Goal: Task Accomplishment & Management: Complete application form

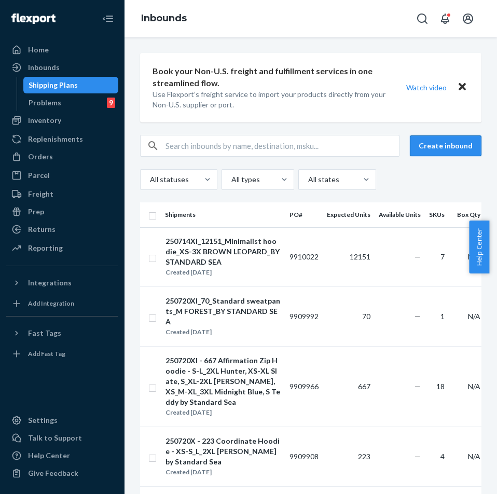
click at [430, 147] on button "Create inbound" at bounding box center [446, 145] width 72 height 21
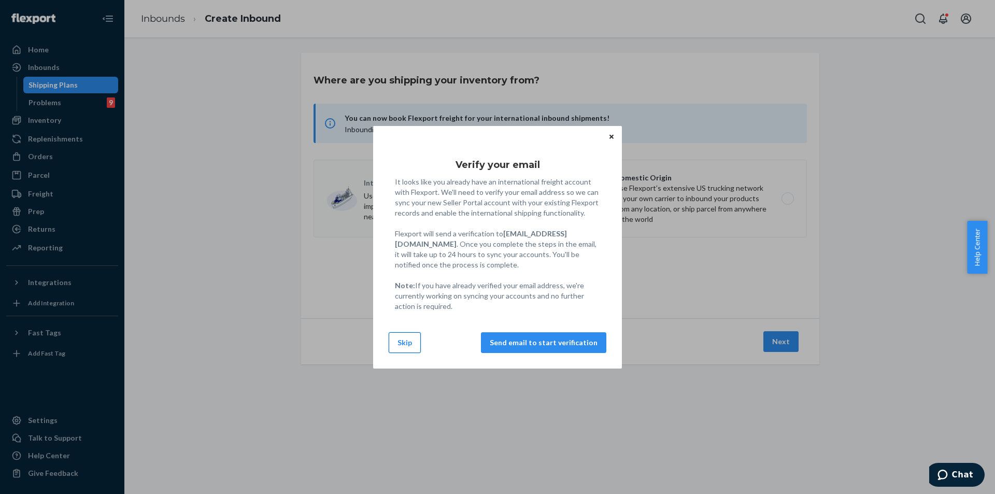
click at [400, 346] on button "Skip" at bounding box center [405, 342] width 32 height 21
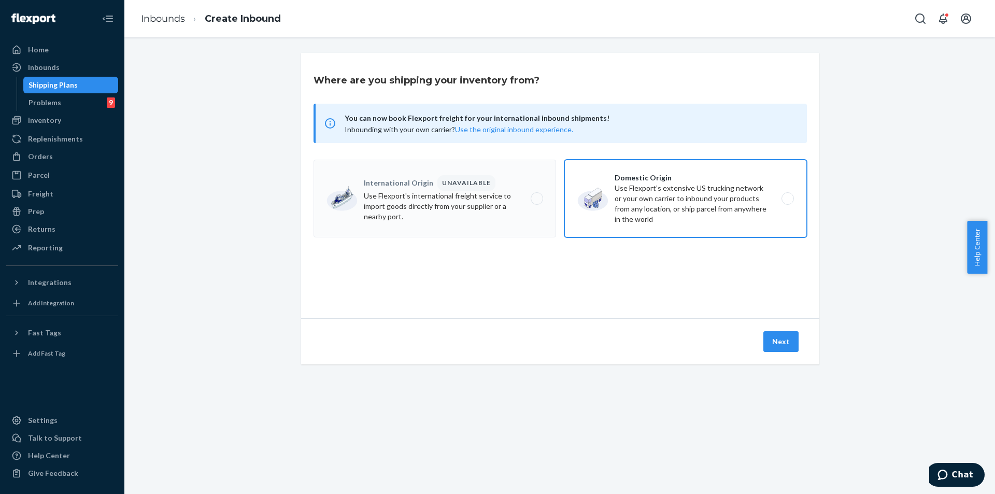
click at [488, 214] on label "Domestic Origin Use Flexport’s extensive US trucking network or your own carrie…" at bounding box center [686, 199] width 243 height 78
click at [488, 202] on input "Domestic Origin Use Flexport’s extensive US trucking network or your own carrie…" at bounding box center [790, 198] width 7 height 7
radio input "true"
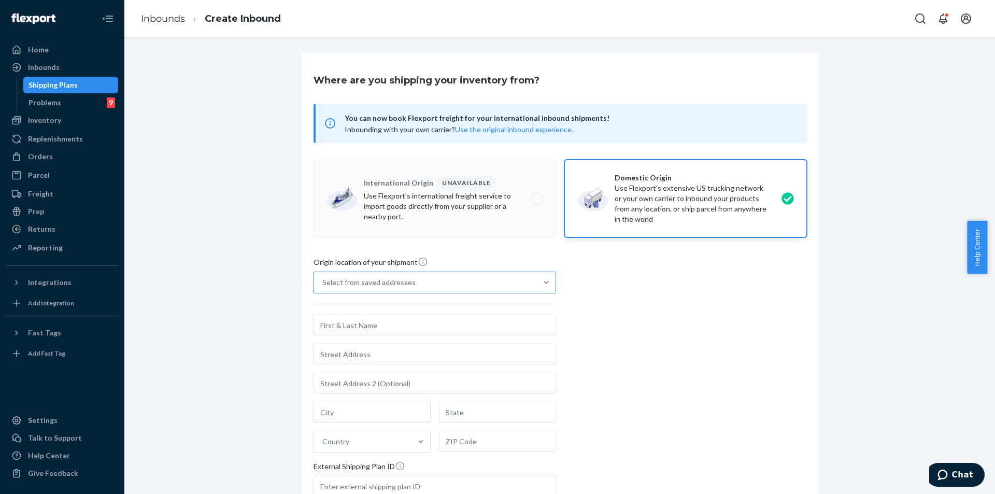
click at [461, 277] on div "Select from saved addresses" at bounding box center [425, 282] width 223 height 21
click at [323, 277] on input "Select from saved addresses" at bounding box center [322, 282] width 1 height 10
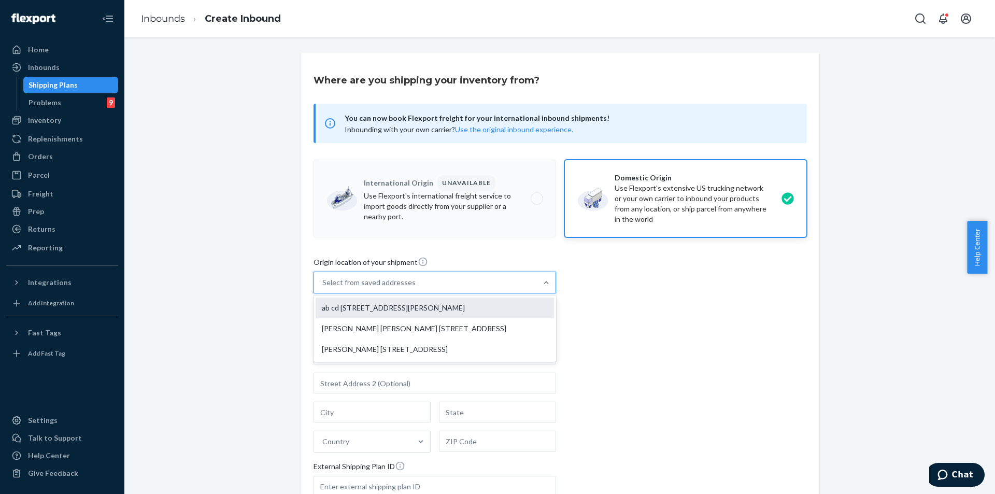
click at [462, 302] on div "ab cd [STREET_ADDRESS][PERSON_NAME]" at bounding box center [435, 308] width 238 height 21
click at [323, 288] on input "option ab cd [STREET_ADDRESS][PERSON_NAME] focused, 1 of 3. 3 results available…" at bounding box center [322, 282] width 1 height 10
type input "ab cd"
type input "[GEOGRAPHIC_DATA]"
type input "CA"
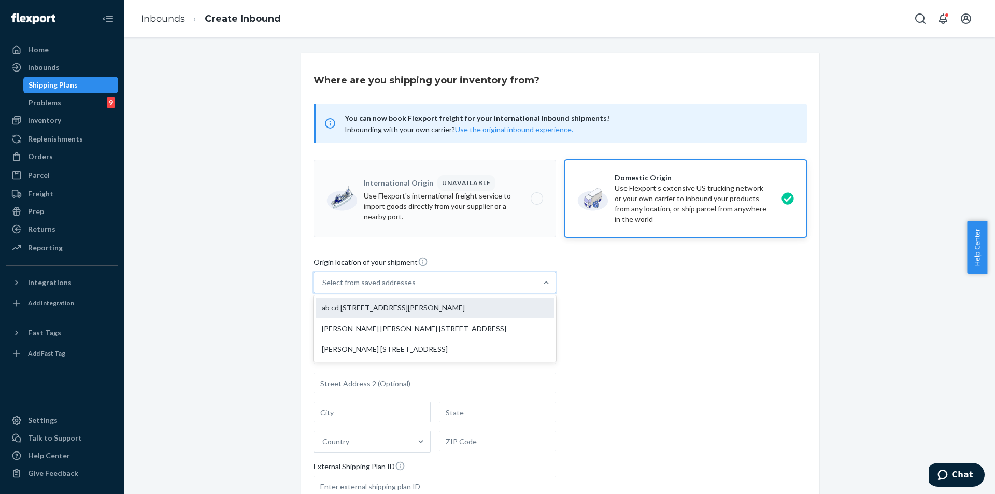
type input "94105"
type input "[STREET_ADDRESS][PERSON_NAME]"
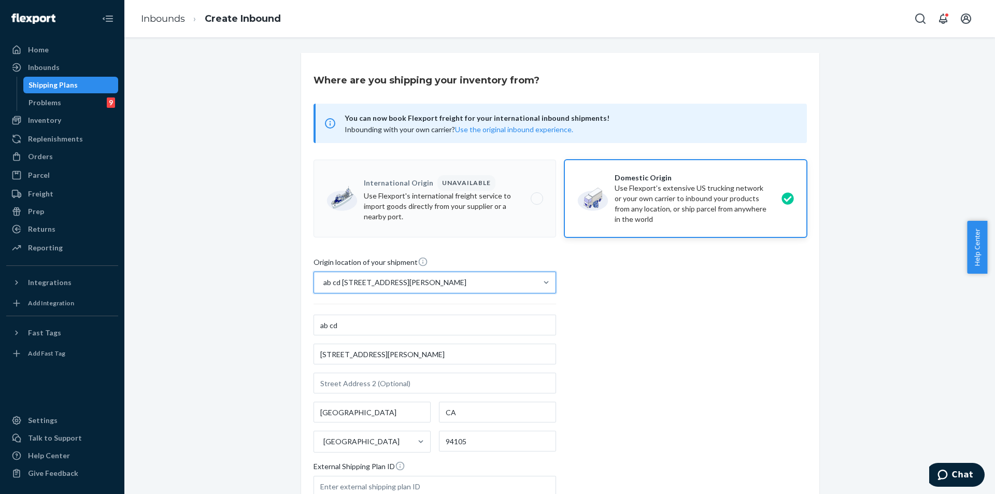
scroll to position [137, 0]
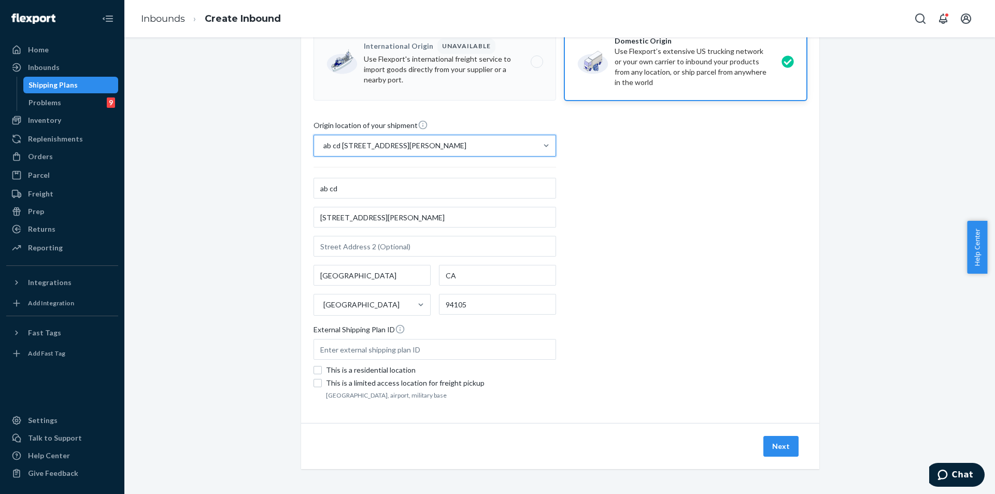
click at [488, 464] on div "Next" at bounding box center [560, 446] width 518 height 46
click at [488, 452] on button "Next" at bounding box center [781, 446] width 35 height 21
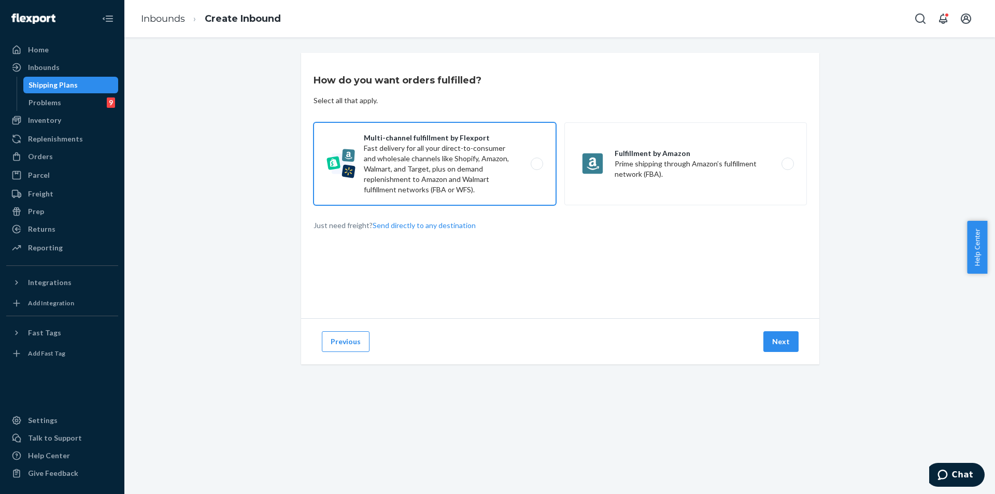
click at [488, 191] on label "Multi-channel fulfillment by Flexport Fast delivery for all your direct-to-cons…" at bounding box center [435, 163] width 243 height 83
click at [488, 167] on input "Multi-channel fulfillment by Flexport Fast delivery for all your direct-to-cons…" at bounding box center [540, 164] width 7 height 7
radio input "true"
click at [488, 340] on button "Next" at bounding box center [781, 341] width 35 height 21
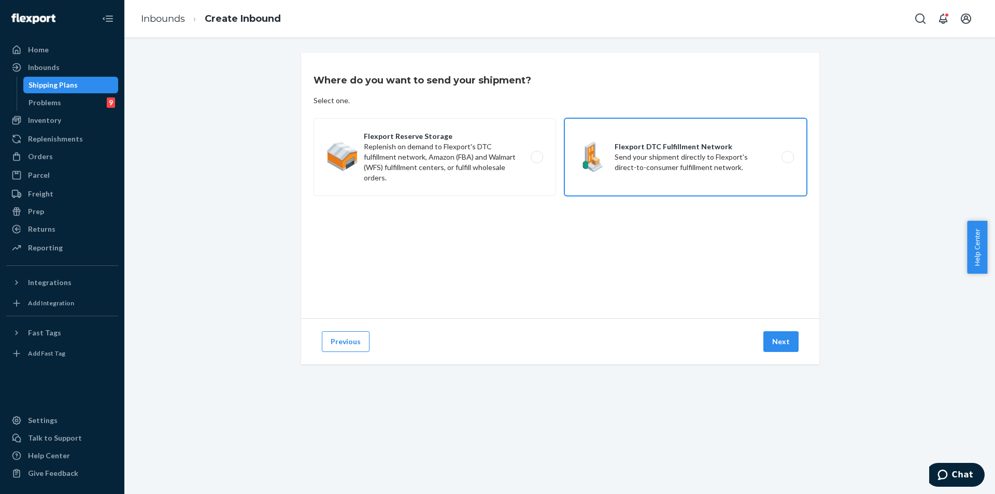
click at [488, 169] on label "Flexport DTC Fulfillment Network Send your shipment directly to Flexport's dire…" at bounding box center [686, 157] width 243 height 78
click at [488, 161] on input "Flexport DTC Fulfillment Network Send your shipment directly to Flexport's dire…" at bounding box center [790, 157] width 7 height 7
radio input "true"
click at [488, 350] on button "Next" at bounding box center [781, 341] width 35 height 21
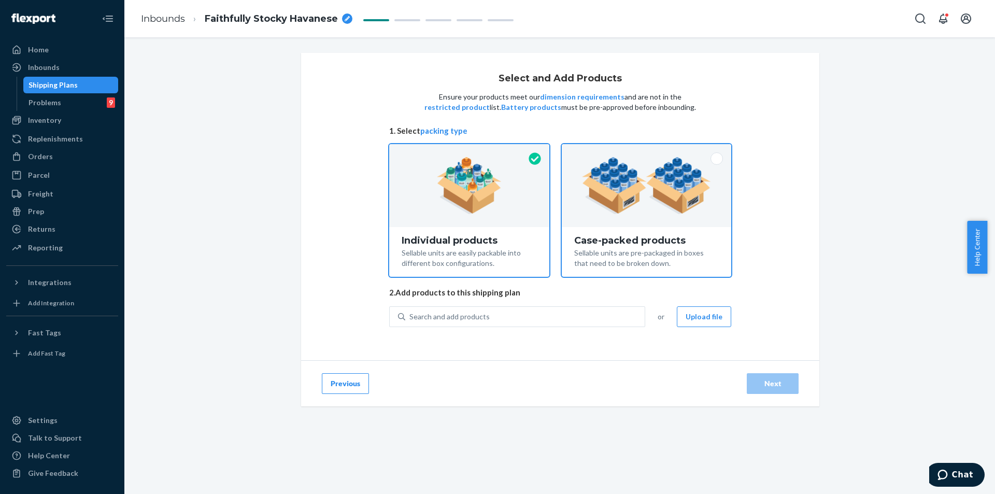
click at [488, 203] on img at bounding box center [646, 185] width 129 height 57
click at [488, 151] on input "Case-packed products Sellable units are pre-packaged in boxes that need to be b…" at bounding box center [646, 147] width 7 height 7
radio input "true"
radio input "false"
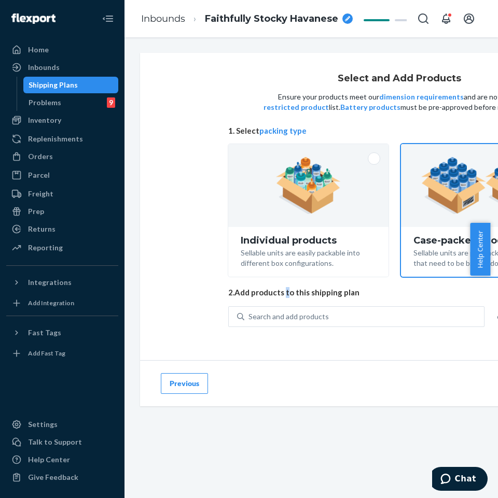
click at [284, 302] on div "Select and Add Products Ensure your products meet our dimension requirements an…" at bounding box center [399, 207] width 342 height 266
click at [267, 308] on div "Search and add products" at bounding box center [363, 316] width 239 height 19
click at [249, 312] on input "Search and add products" at bounding box center [248, 317] width 1 height 10
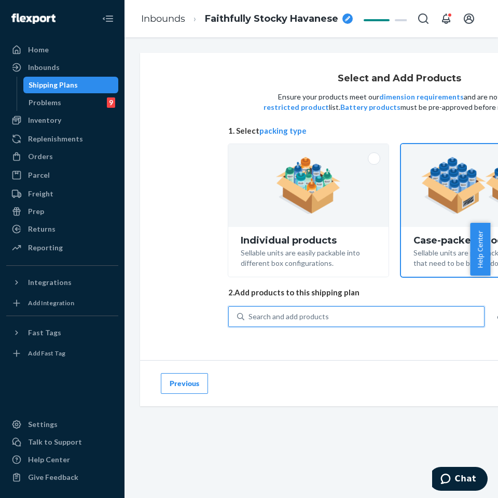
paste input "Travel Essentials Sweatpants Nav"
type input "Travel Essentials Sweatpants Nav"
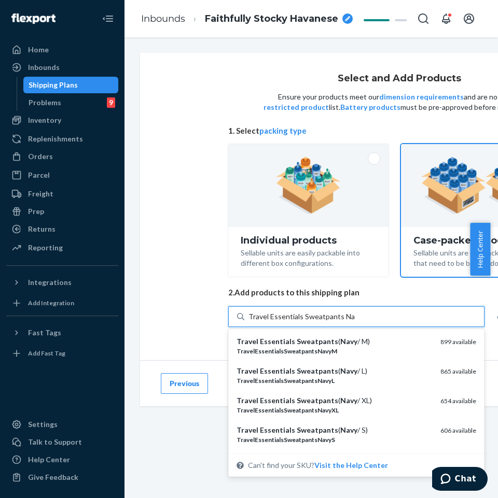
click at [315, 348] on em "TravelEssentialsSweatpantsNavyM" at bounding box center [286, 351] width 101 height 8
click at [315, 322] on input "Travel Essentials Sweatpants Nav" at bounding box center [301, 317] width 106 height 10
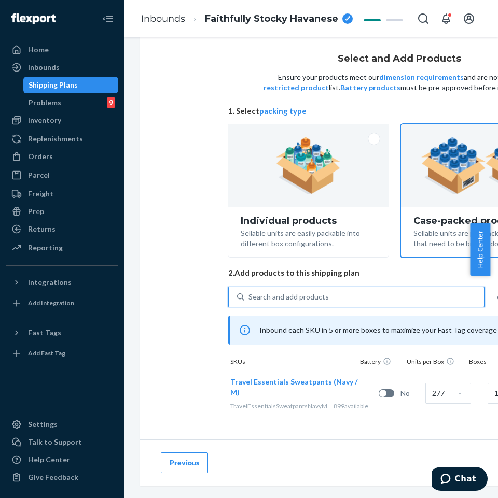
scroll to position [29, 0]
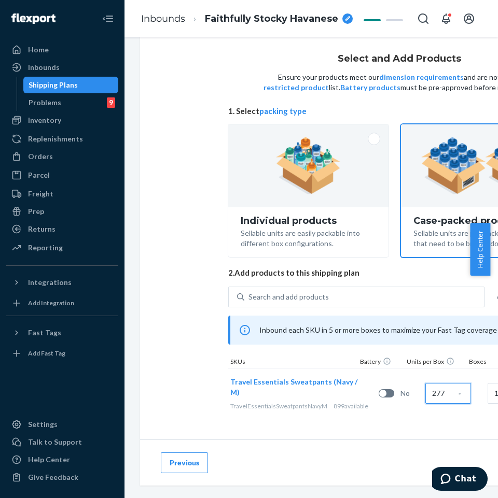
click at [425, 389] on input "277" at bounding box center [448, 393] width 46 height 21
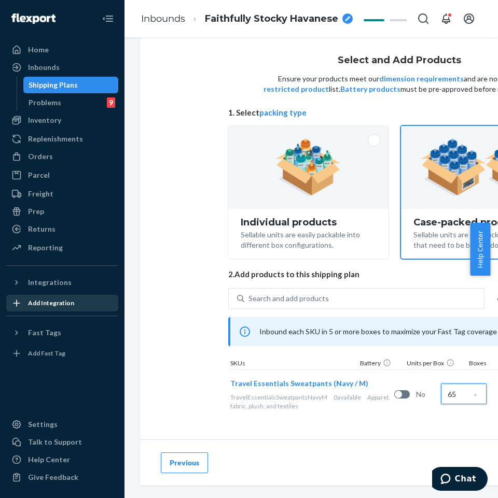
scroll to position [36, 0]
type input "65"
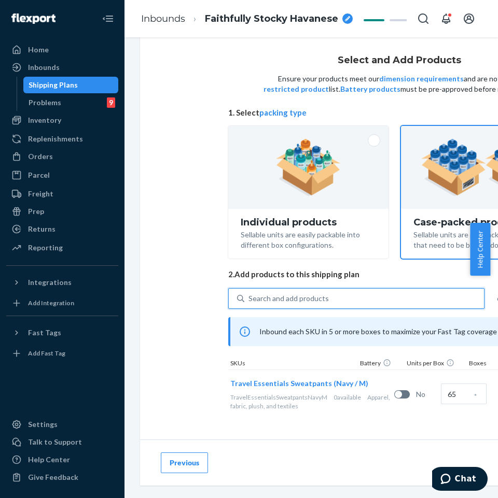
click at [329, 289] on div "Search and add products" at bounding box center [363, 298] width 239 height 19
click at [249, 293] on input "0 results available. Use Up and Down to choose options, press Enter to select t…" at bounding box center [248, 298] width 1 height 10
paste input "Travel Essentials Sweatpants Sky"
type input "Travel Essentials Sweatpants Sky"
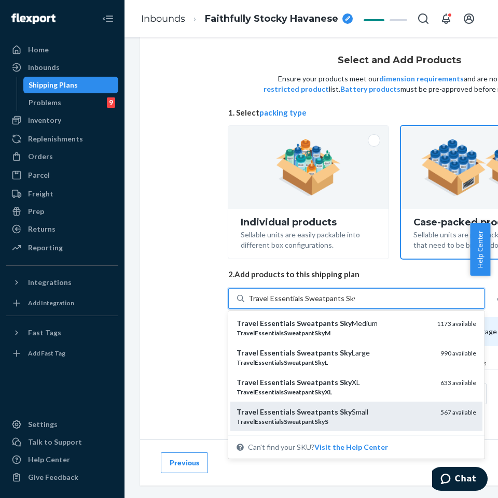
click at [297, 407] on em "Sweatpants" at bounding box center [317, 411] width 41 height 9
click at [295, 304] on input "Travel Essentials Sweatpants Sky" at bounding box center [301, 298] width 106 height 10
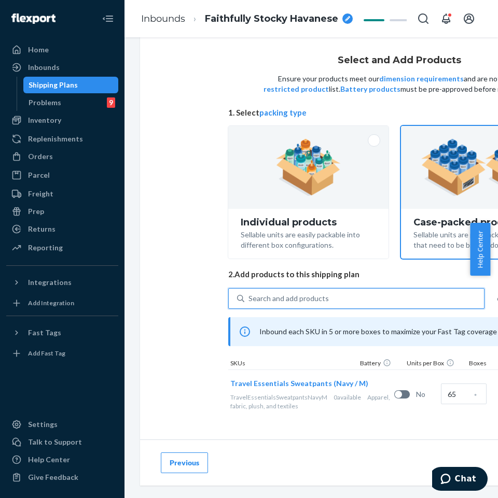
click at [304, 294] on div "0 results available. Select is focused ,type to refine list, press Down to open…" at bounding box center [399, 353] width 342 height 131
click at [305, 289] on div "Search and add products" at bounding box center [363, 298] width 239 height 19
click at [249, 293] on input "Search and add products" at bounding box center [248, 298] width 1 height 10
paste input "Travel Essentials Sweatpants Sky"
type input "Travel Essentials Sweatpants Sky"
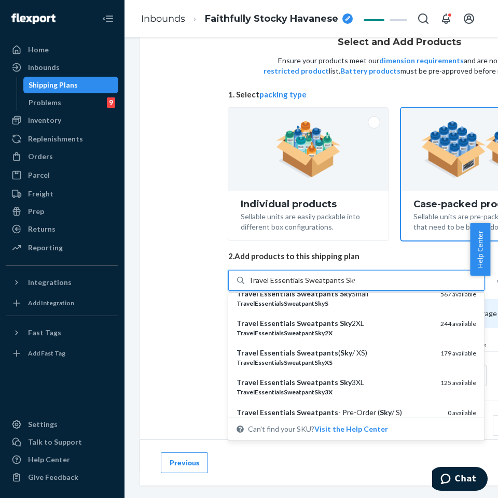
scroll to position [104, 0]
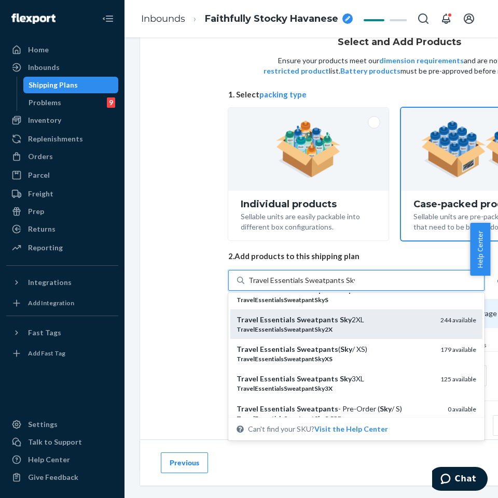
click at [297, 322] on em "Sweatpants" at bounding box center [317, 319] width 41 height 9
click at [292, 286] on input "Travel Essentials Sweatpants Sky" at bounding box center [301, 280] width 106 height 10
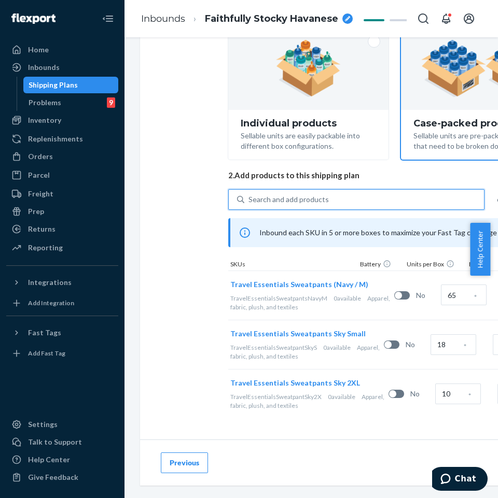
scroll to position [156, 0]
click at [430, 334] on input "18" at bounding box center [453, 344] width 46 height 21
type input "72"
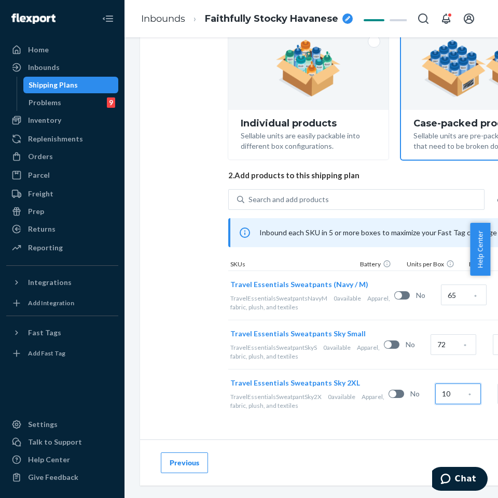
click at [435, 384] on input "10" at bounding box center [458, 394] width 46 height 21
type input "23"
click at [391, 418] on div "Select and Add Products Ensure your products meet our dimension requirements an…" at bounding box center [399, 188] width 518 height 504
click at [266, 128] on div "Select and Add Products Ensure your products meet our dimension requirements an…" at bounding box center [399, 187] width 342 height 462
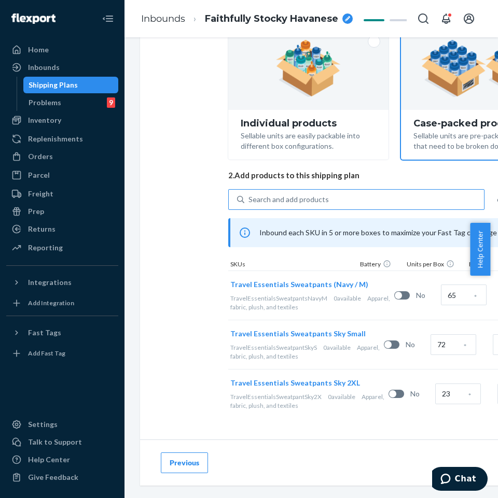
click at [271, 194] on div "Search and add products" at bounding box center [288, 199] width 80 height 10
click at [249, 194] on input "Search and add products" at bounding box center [248, 199] width 1 height 10
paste input "Travel Essentials Sweatpants Steel Grey"
type input "Travel Essentials Sweatpants Steel Grey"
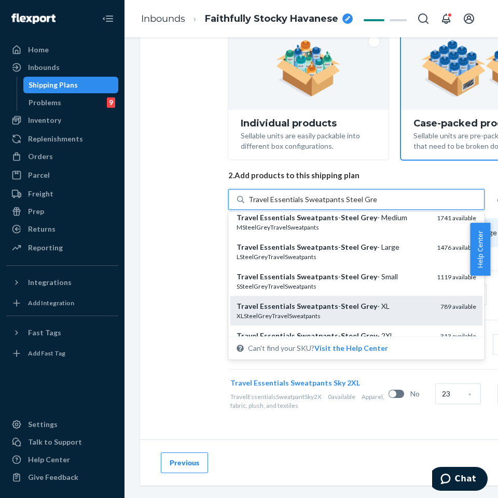
scroll to position [0, 0]
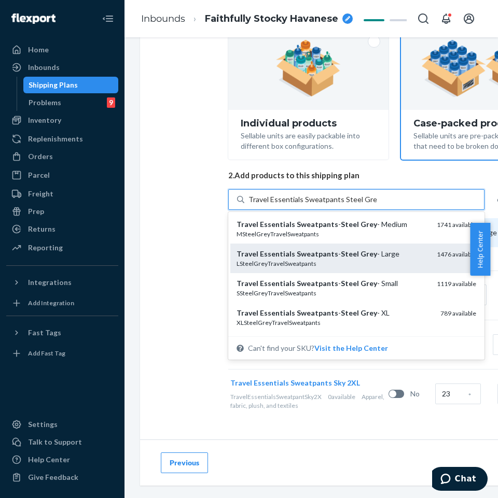
click at [306, 249] on em "Sweatpants" at bounding box center [317, 253] width 41 height 9
click at [306, 205] on input "Travel Essentials Sweatpants Steel Grey" at bounding box center [312, 199] width 128 height 10
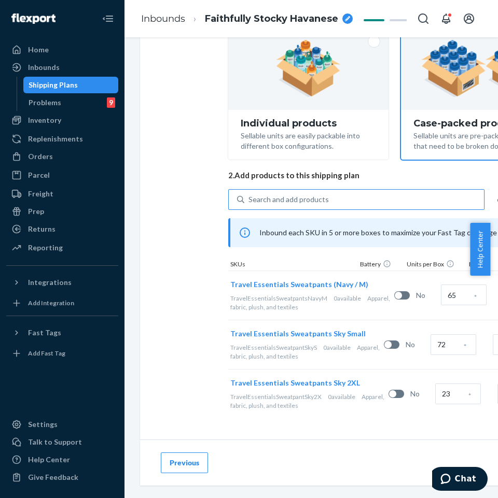
click at [325, 189] on div "Search and add products or Upload file Inbound each SKU in 5 or more boxes to m…" at bounding box center [399, 304] width 342 height 230
click at [325, 190] on div "Search and add products" at bounding box center [363, 199] width 239 height 19
click at [249, 194] on input "0 results available. Use Up and Down to choose options, press Enter to select t…" at bounding box center [248, 199] width 1 height 10
paste input "Travel Essentials Sweatpants Steel Grey"
type input "Travel Essentials Sweatpants Steel Grey"
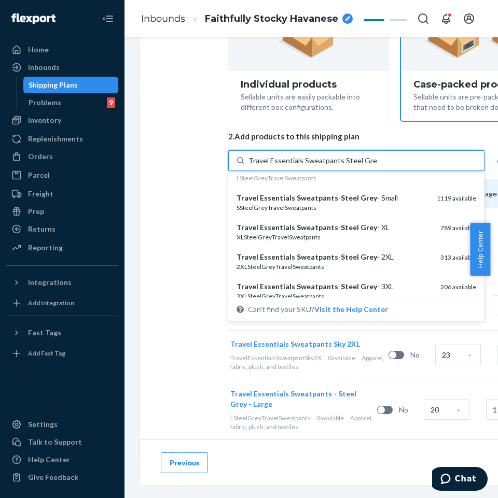
scroll to position [52, 0]
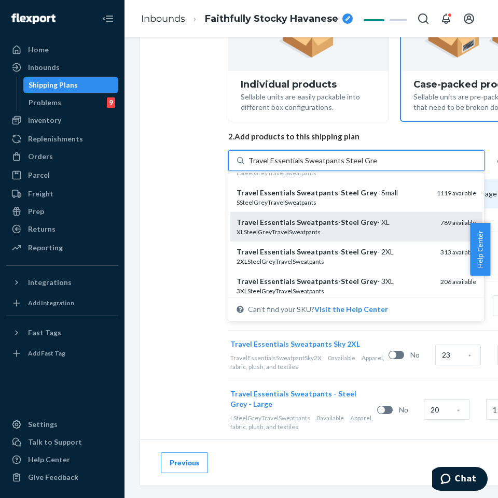
click at [332, 223] on div "Travel Essentials Sweatpants - Steel Grey - XL" at bounding box center [333, 222] width 195 height 10
click at [332, 166] on input "Travel Essentials Sweatpants Steel Grey" at bounding box center [312, 161] width 128 height 10
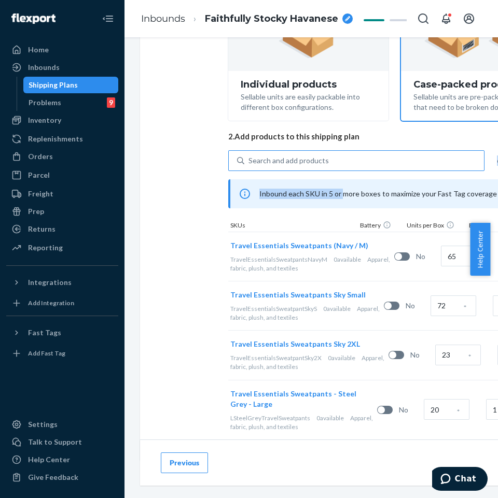
drag, startPoint x: 340, startPoint y: 177, endPoint x: 341, endPoint y: 167, distance: 10.4
click at [341, 167] on div "Search and add products or Upload file Inbound each SKU in 5 or more boxes to m…" at bounding box center [399, 294] width 342 height 289
click at [341, 167] on div "Search and add products" at bounding box center [363, 160] width 239 height 19
click at [249, 166] on input "Search and add products" at bounding box center [248, 161] width 1 height 10
paste input "Travel Essentials Sweatpants Steel Grey"
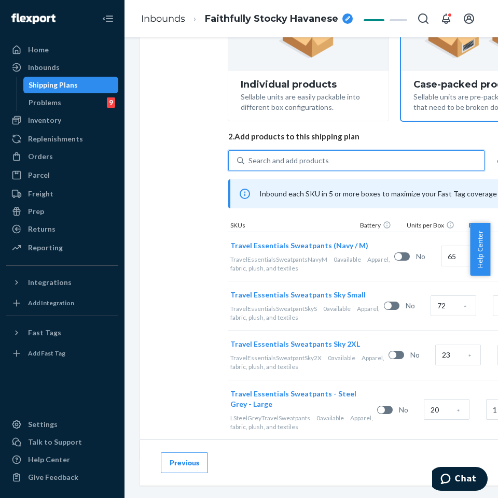
type input "Travel Essentials Sweatpants Steel Grey"
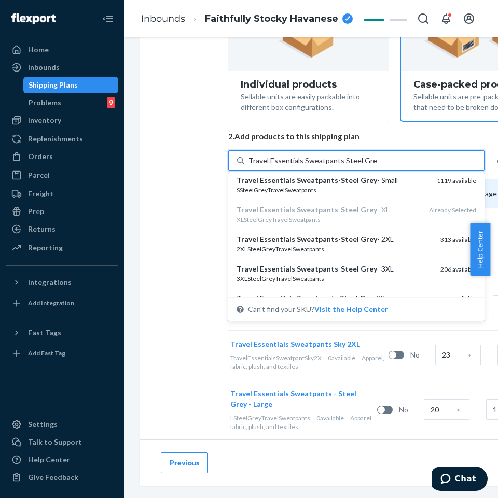
scroll to position [104, 0]
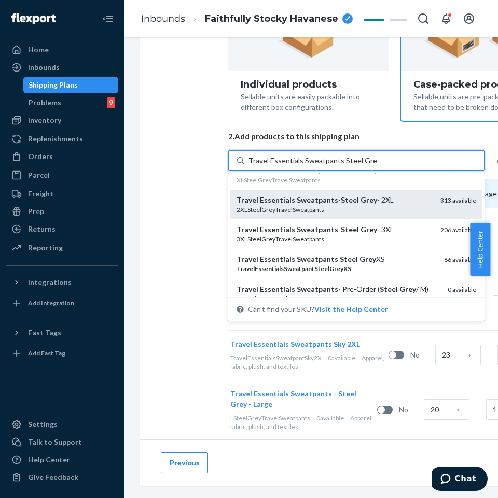
click at [332, 201] on div "Travel Essentials Sweatpants - Steel Grey - 2XL" at bounding box center [333, 200] width 195 height 10
click at [332, 166] on input "Travel Essentials Sweatpants Steel Grey" at bounding box center [312, 161] width 128 height 10
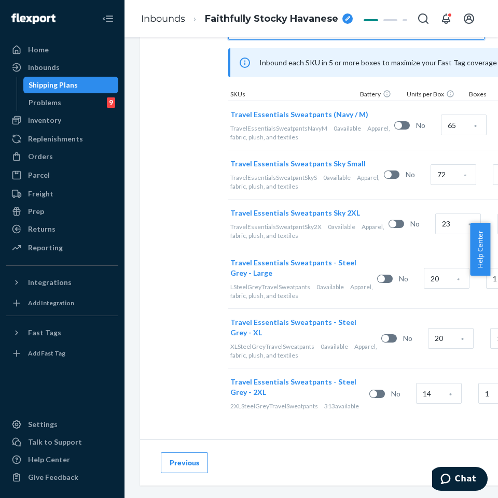
scroll to position [335, 0]
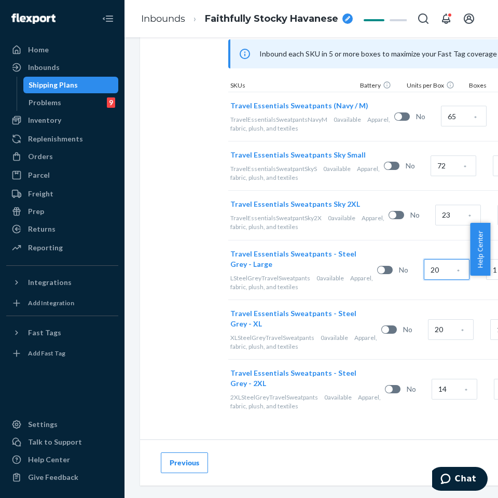
click at [424, 264] on input "20" at bounding box center [447, 269] width 46 height 21
type input "131"
click at [428, 319] on input "20" at bounding box center [451, 329] width 46 height 21
type input "91"
click at [431, 379] on input "14" at bounding box center [454, 389] width 46 height 21
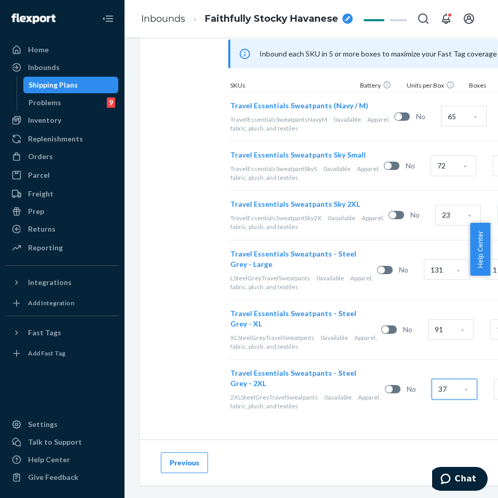
type input "37"
click at [407, 411] on div "Travel Essentials Sweatpants - Steel Grey - 2XL 2XLSteelGreyTravelSweatpants 0 …" at bounding box center [399, 389] width 342 height 60
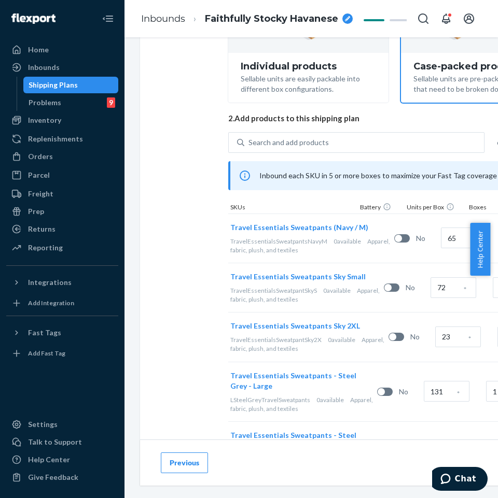
scroll to position [128, 0]
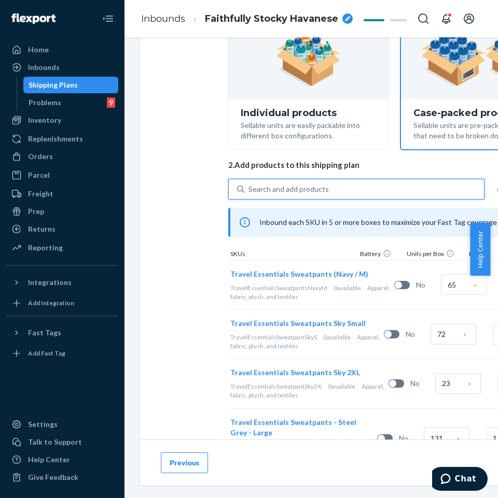
click at [252, 185] on div "Search and add products" at bounding box center [288, 189] width 80 height 10
click at [249, 185] on input "0 results available. Use Up and Down to choose options, press Enter to select t…" at bounding box center [248, 189] width 1 height 10
paste input "Travel Essentials Sweatpants [PERSON_NAME]"
type input "Travel Essentials Sweatpants [PERSON_NAME]"
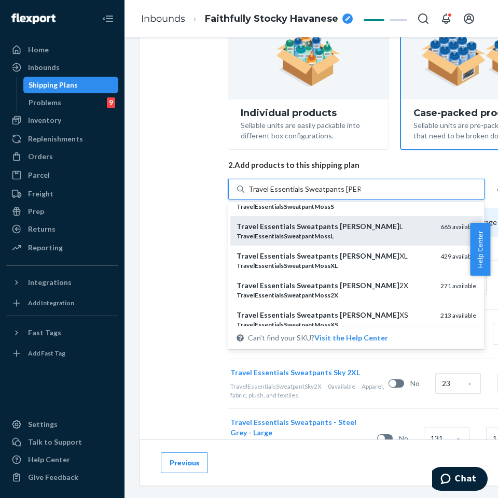
scroll to position [52, 0]
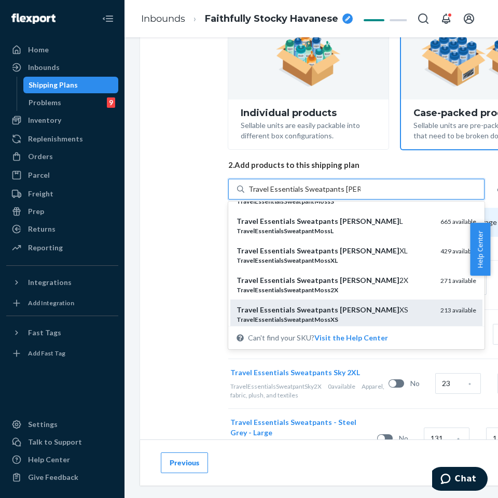
click at [306, 305] on div "Travel Essentials Sweatpants [PERSON_NAME] XS" at bounding box center [333, 310] width 195 height 10
click at [306, 194] on input "Travel Essentials Sweatpants [PERSON_NAME]" at bounding box center [304, 189] width 112 height 10
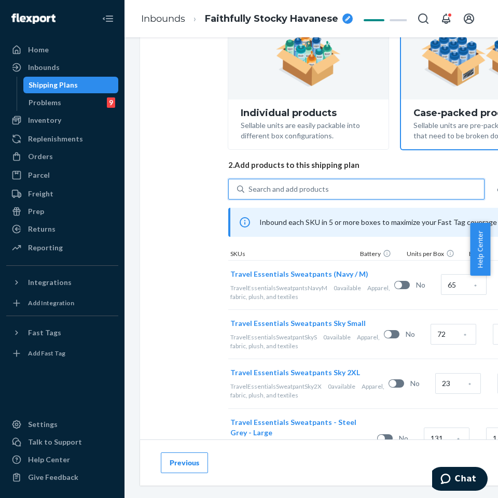
click at [307, 194] on div "Search and add products" at bounding box center [363, 189] width 239 height 19
click at [249, 194] on input "0 results available. Select is focused ,type to refine list, press Down to open…" at bounding box center [248, 189] width 1 height 10
paste input "Travel Essentials Sweatpants [PERSON_NAME]"
type input "Travel Essentials Sweatpants [PERSON_NAME]"
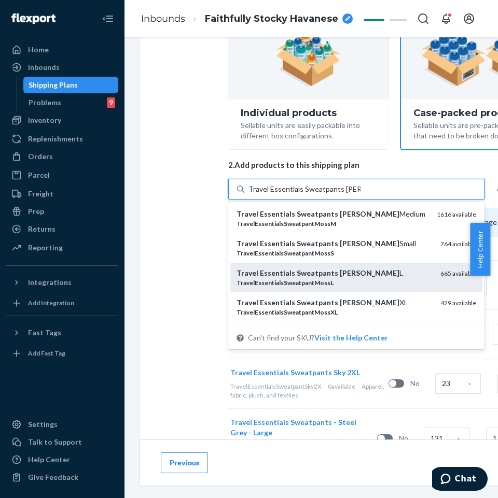
click at [289, 277] on div "Travel Essentials Sweatpants [PERSON_NAME] L" at bounding box center [333, 273] width 195 height 10
click at [289, 194] on input "Travel Essentials Sweatpants [PERSON_NAME]" at bounding box center [304, 189] width 112 height 10
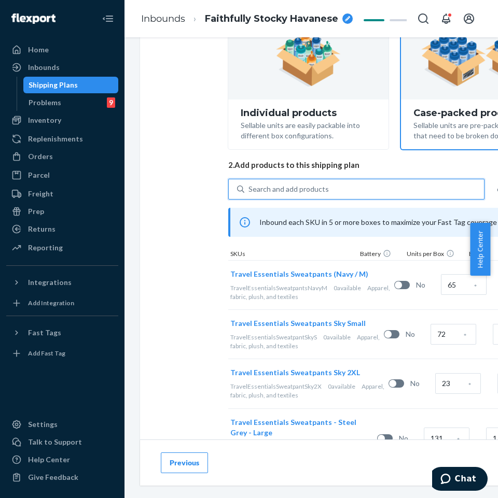
click at [292, 187] on div "Search and add products" at bounding box center [288, 189] width 80 height 10
click at [249, 187] on input "0 results available. Select is focused ,type to refine list, press Down to open…" at bounding box center [248, 189] width 1 height 10
paste input "Travel Essentials Sweatpants [PERSON_NAME]"
type input "Travel Essentials Sweatpants [PERSON_NAME]"
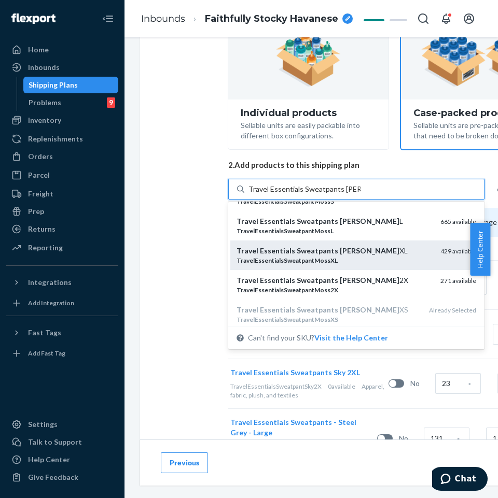
click at [304, 252] on em "Sweatpants" at bounding box center [317, 250] width 41 height 9
click at [304, 194] on input "Travel Essentials Sweatpants [PERSON_NAME]" at bounding box center [304, 189] width 112 height 10
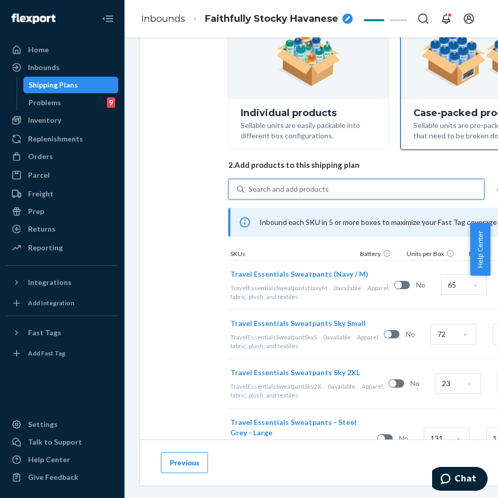
click at [298, 182] on div "Search and add products" at bounding box center [363, 189] width 239 height 19
click at [249, 184] on input "0 results available. Select is focused ,type to refine list, press Down to open…" at bounding box center [248, 189] width 1 height 10
paste input "Travel Essentials Sweatpants [PERSON_NAME]"
type input "Travel Essentials Sweatpants [PERSON_NAME]"
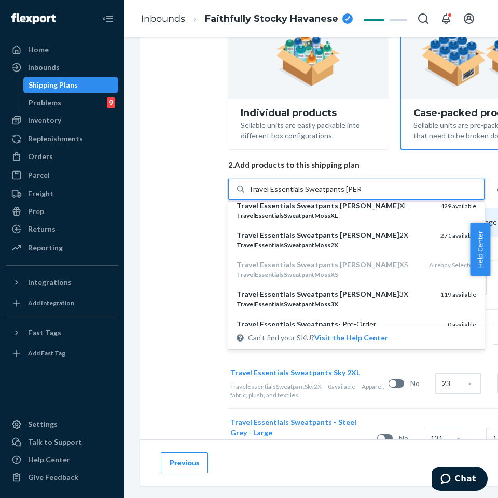
scroll to position [104, 0]
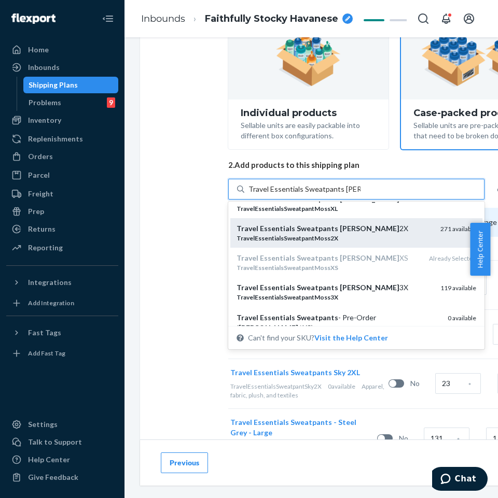
click at [317, 233] on div "Travel Essentials Sweatpants [PERSON_NAME] 2X" at bounding box center [333, 228] width 195 height 10
click at [317, 194] on input "Travel Essentials Sweatpants [PERSON_NAME]" at bounding box center [304, 189] width 112 height 10
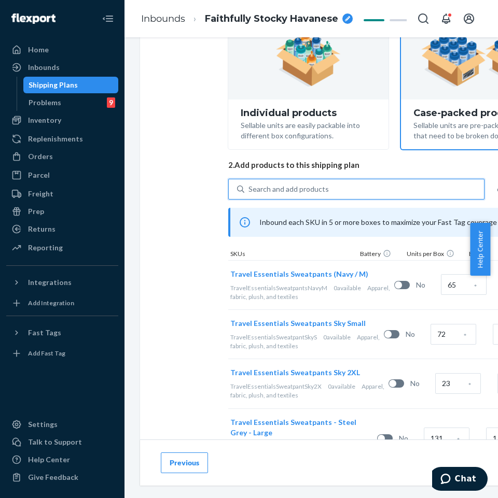
click at [312, 198] on div "Search and add products" at bounding box center [363, 189] width 239 height 19
click at [249, 194] on input "0 results available. Select is focused ,type to refine list, press Down to open…" at bounding box center [248, 189] width 1 height 10
paste input "Travel Essentials Sweatpants [PERSON_NAME]"
type input "Travel Essentials Sweatpants [PERSON_NAME]"
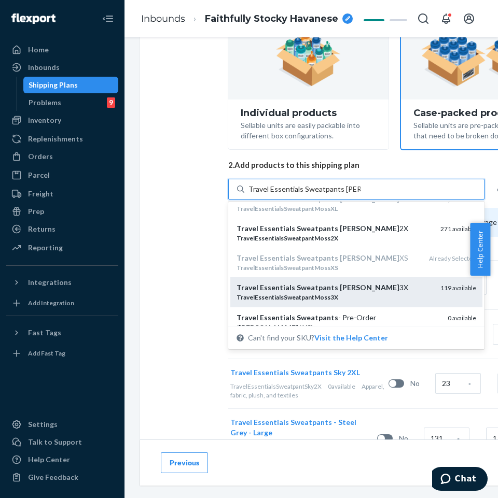
click at [308, 293] on div "TravelEssentialsSweatpantMoss3X" at bounding box center [333, 297] width 195 height 9
click at [308, 194] on input "Travel Essentials Sweatpants [PERSON_NAME]" at bounding box center [304, 189] width 112 height 10
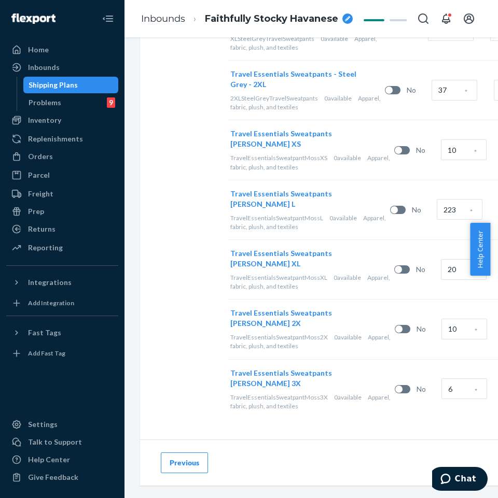
scroll to position [624, 0]
click at [441, 159] on input "10" at bounding box center [464, 149] width 46 height 21
type input "20"
click at [436, 205] on input "223" at bounding box center [459, 209] width 46 height 21
type input "102"
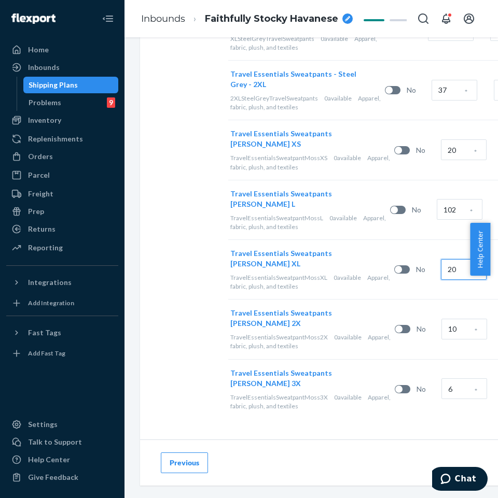
click at [441, 259] on input "20" at bounding box center [464, 269] width 46 height 21
type input "49"
click at [441, 321] on input "10" at bounding box center [464, 329] width 46 height 21
type input "25"
click at [441, 386] on input "6" at bounding box center [464, 388] width 46 height 21
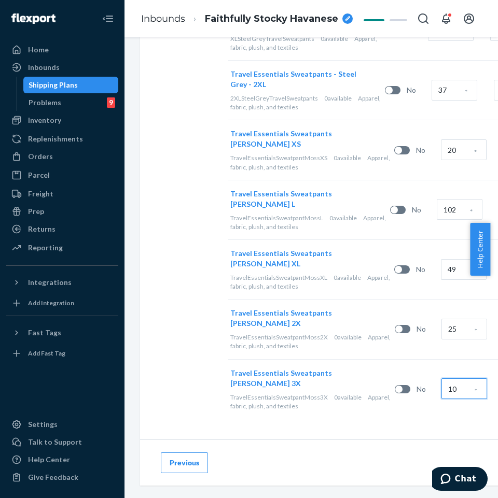
type input "10"
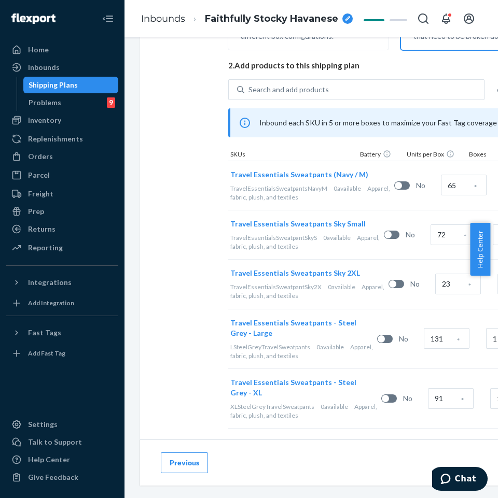
scroll to position [209, 0]
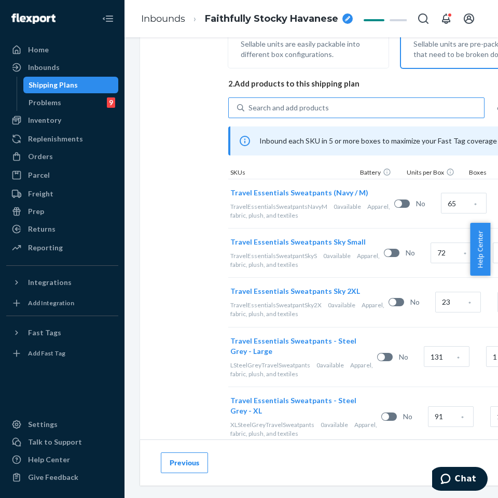
click at [248, 109] on div "Search and add products" at bounding box center [363, 107] width 239 height 19
click at [248, 109] on input "Search and add products" at bounding box center [248, 108] width 1 height 10
paste input "Travel Essentials Sweatpants Obsidian"
type input "Travel Essentials Sweatpants Obsidian"
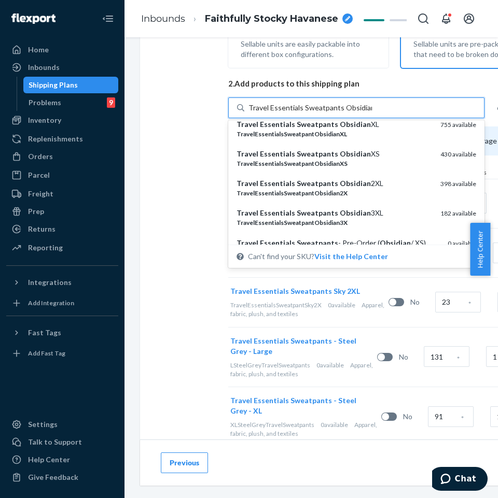
scroll to position [104, 0]
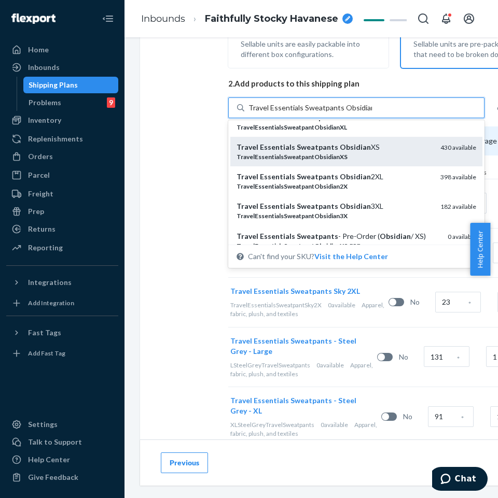
click at [300, 149] on em "Sweatpants" at bounding box center [317, 147] width 41 height 9
click at [300, 113] on input "Travel Essentials Sweatpants Obsidian" at bounding box center [309, 108] width 123 height 10
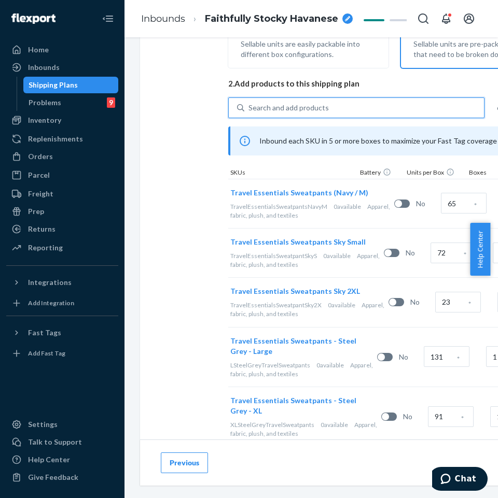
click at [313, 116] on div "Search and add products" at bounding box center [363, 107] width 239 height 19
click at [249, 113] on input "0 results available. Use Up and Down to choose options, press Enter to select t…" at bounding box center [248, 108] width 1 height 10
paste input "Travel Essentials Sweatpants Obsidian"
type input "Travel Essentials Sweatpants Obsidian"
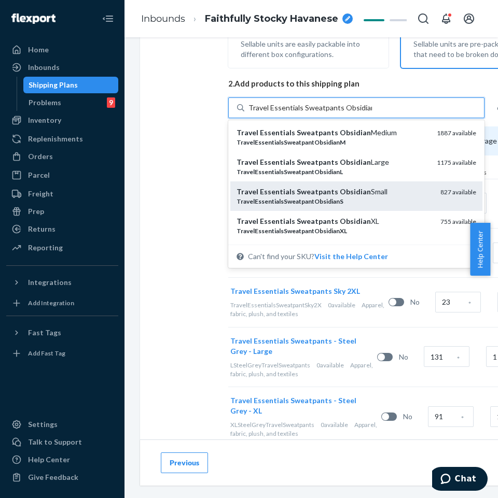
click at [340, 187] on em "Obsidian" at bounding box center [355, 191] width 31 height 9
click at [331, 113] on input "Travel Essentials Sweatpants Obsidian" at bounding box center [309, 108] width 123 height 10
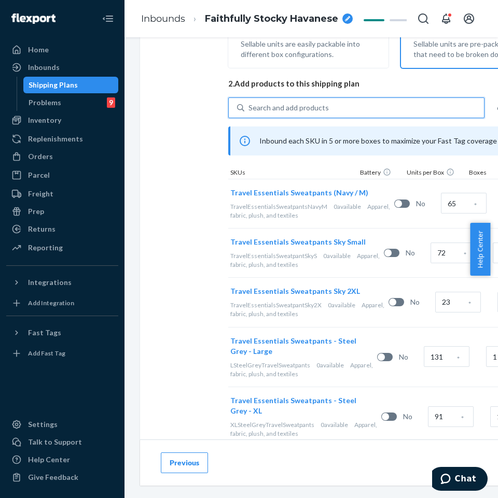
click at [336, 112] on div "Search and add products" at bounding box center [363, 107] width 239 height 19
click at [249, 112] on input "0 results available. Use Up and Down to choose options, press Enter to select t…" at bounding box center [248, 108] width 1 height 10
paste input "Travel Essentials Sweatpants Obsidian"
type input "Travel Essentials Sweatpants Obsidian"
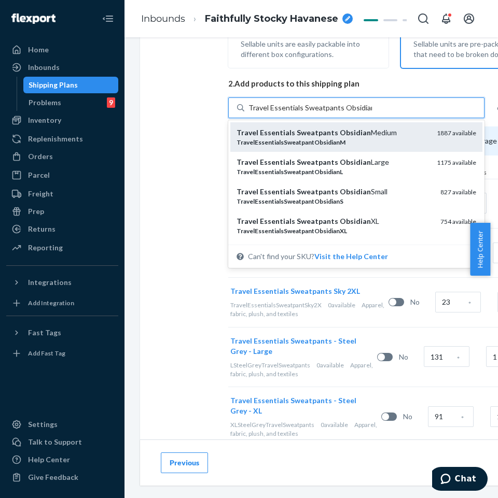
click at [340, 136] on em "Obsidian" at bounding box center [355, 132] width 31 height 9
click at [336, 113] on input "Travel Essentials Sweatpants Obsidian" at bounding box center [309, 108] width 123 height 10
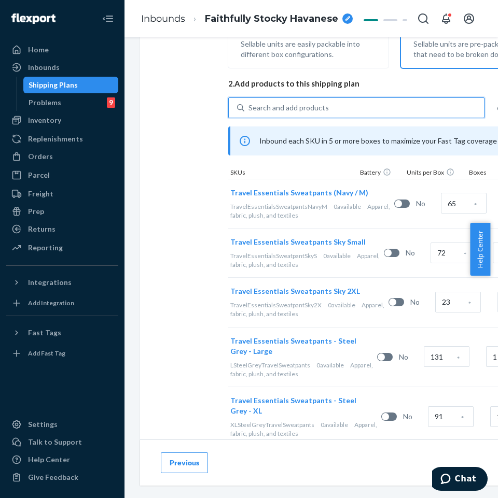
click at [335, 109] on div "Search and add products" at bounding box center [363, 107] width 239 height 19
click at [249, 109] on input "0 results available. Use Up and Down to choose options, press Enter to select t…" at bounding box center [248, 108] width 1 height 10
paste input "Travel Essentials Sweatpants Obsidian"
type input "Travel Essentials Sweatpants Obsidian"
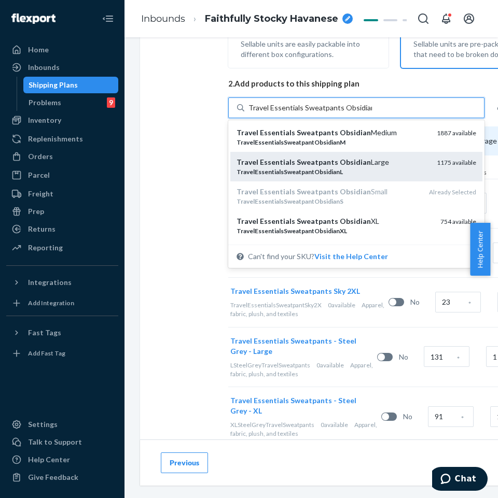
click at [325, 164] on em "Sweatpants" at bounding box center [317, 162] width 41 height 9
click at [325, 113] on input "Travel Essentials Sweatpants Obsidian" at bounding box center [309, 108] width 123 height 10
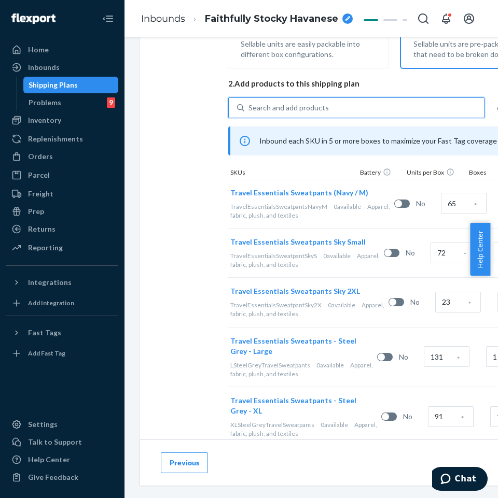
click at [322, 117] on div "Search and add products" at bounding box center [363, 107] width 239 height 19
click at [249, 113] on input "0 results available. Use Up and Down to choose options, press Enter to select t…" at bounding box center [248, 108] width 1 height 10
paste input "Travel Essentials Sweatpants Obsidian"
type input "Travel Essentials Sweatpants Obsidian"
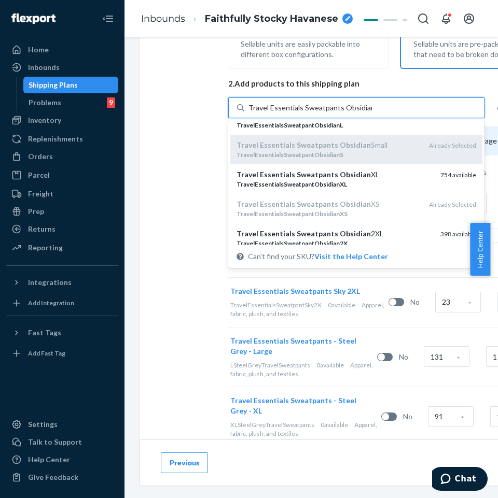
scroll to position [52, 0]
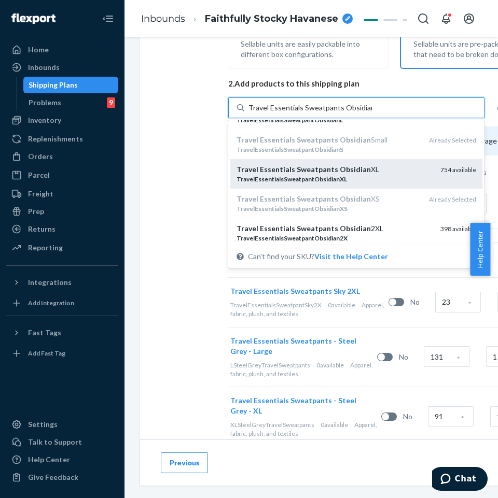
click at [325, 176] on em "TravelEssentialsSweatpantObsidianXL" at bounding box center [291, 179] width 110 height 8
click at [325, 113] on input "Travel Essentials Sweatpants Obsidian" at bounding box center [309, 108] width 123 height 10
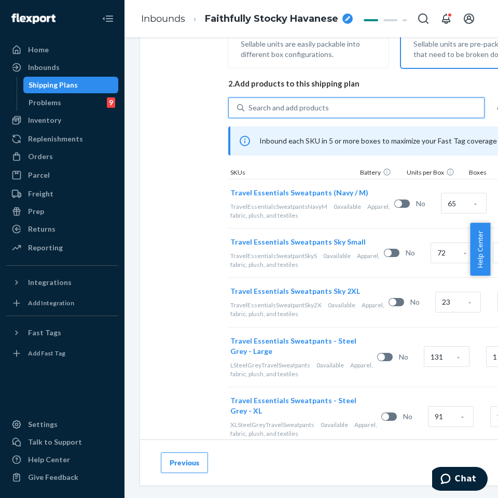
click at [330, 116] on div "Search and add products" at bounding box center [363, 107] width 239 height 19
click at [249, 113] on input "0 results available. Use Up and Down to choose options, press Enter to select t…" at bounding box center [248, 108] width 1 height 10
paste input "Travel Essentials Sweatpants Obsidian"
type input "Travel Essentials Sweatpants Obsidian"
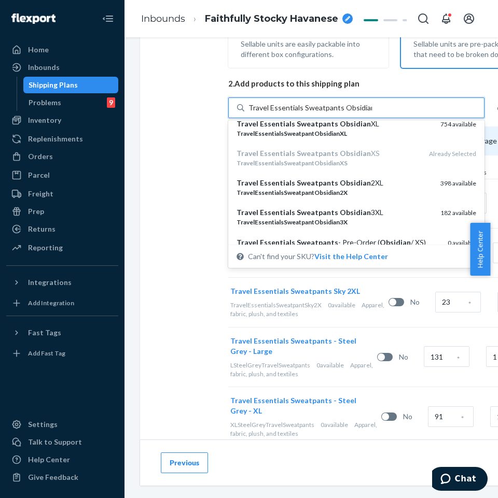
scroll to position [104, 0]
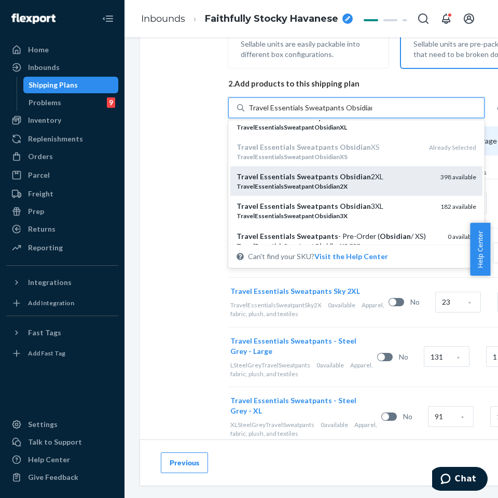
click at [322, 181] on div "Travel Essentials Sweatpants Obsidian 2XL" at bounding box center [333, 177] width 195 height 10
click at [322, 113] on input "Travel Essentials Sweatpants Obsidian" at bounding box center [309, 108] width 123 height 10
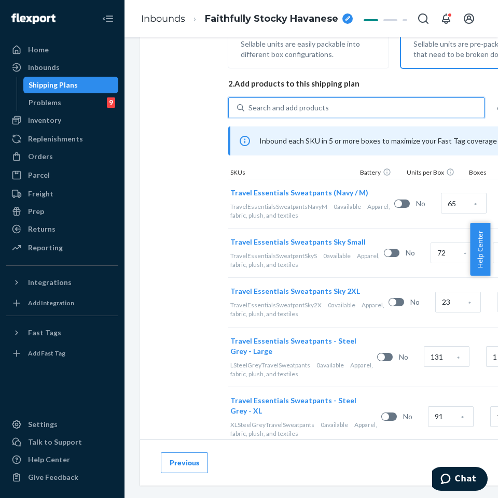
click at [320, 110] on div "Search and add products" at bounding box center [288, 108] width 80 height 10
click at [249, 110] on input "Search and add products" at bounding box center [248, 108] width 1 height 10
paste input "Travel Essentials Sweatpants Obsidian"
type input "Travel Essentials Sweatpants Obsidian"
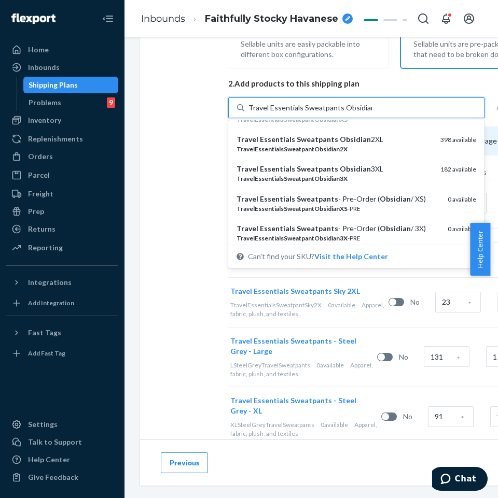
scroll to position [156, 0]
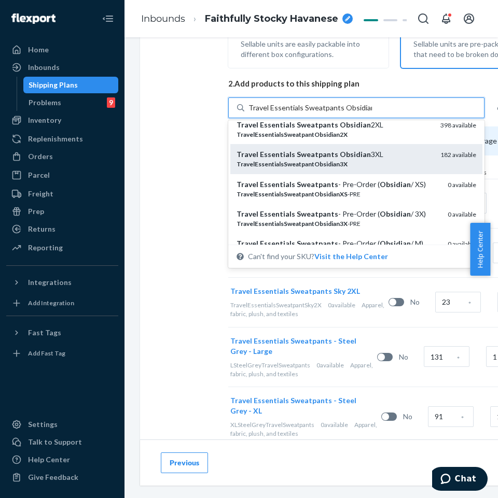
click at [317, 163] on em "TravelEssentialsSweatpantObsidian3X" at bounding box center [291, 164] width 111 height 8
click at [317, 113] on input "Travel Essentials Sweatpants Obsidian" at bounding box center [309, 108] width 123 height 10
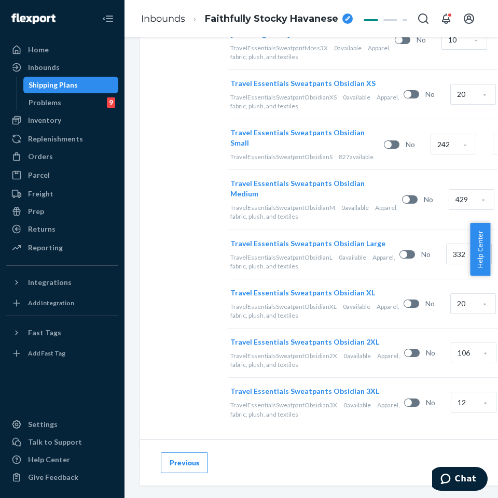
scroll to position [938, 0]
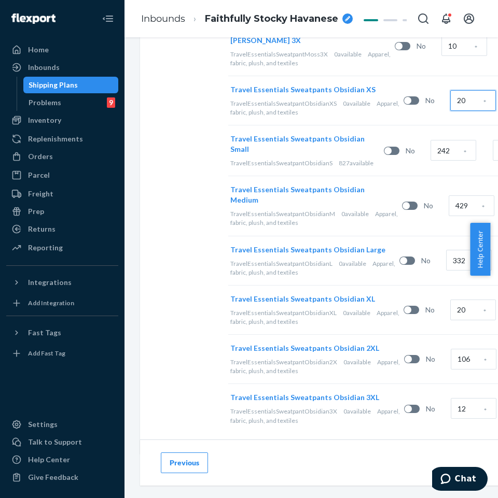
click at [450, 111] on input "20" at bounding box center [473, 100] width 46 height 21
type input "60"
click at [430, 161] on input "242" at bounding box center [453, 150] width 46 height 21
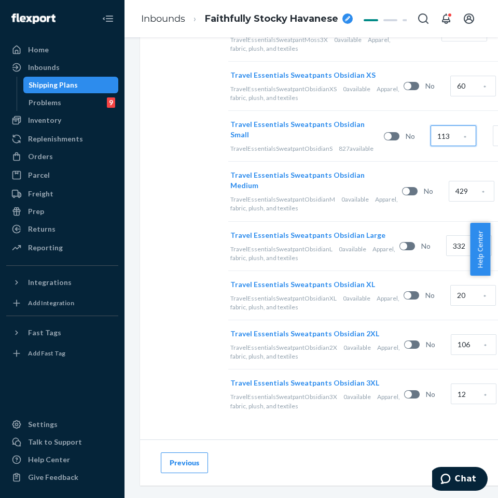
type input "113"
click at [448, 179] on div "429" at bounding box center [471, 190] width 46 height 23
click at [448, 181] on input "429" at bounding box center [471, 191] width 46 height 21
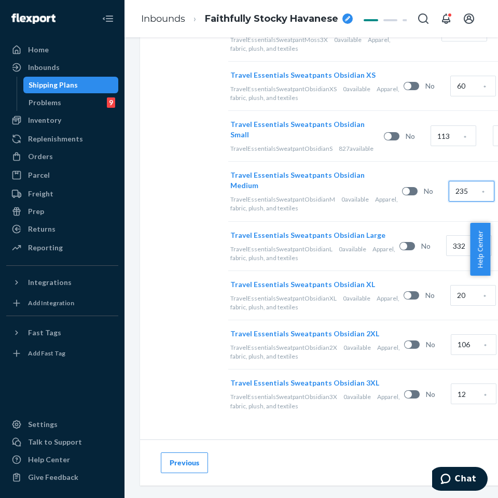
type input "235"
click at [446, 235] on input "332" at bounding box center [469, 245] width 46 height 21
type input "211"
click at [450, 285] on input "20" at bounding box center [473, 295] width 46 height 21
type input "108"
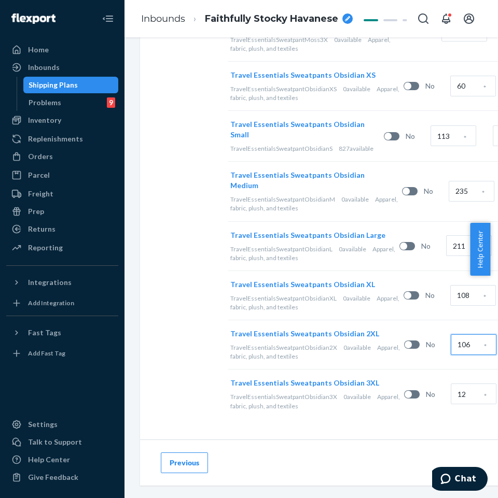
click at [450, 334] on input "106" at bounding box center [473, 344] width 46 height 21
type input "60"
click at [450, 384] on input "12" at bounding box center [473, 394] width 46 height 21
type input "25"
click at [408, 440] on div "Previous Next" at bounding box center [399, 463] width 518 height 46
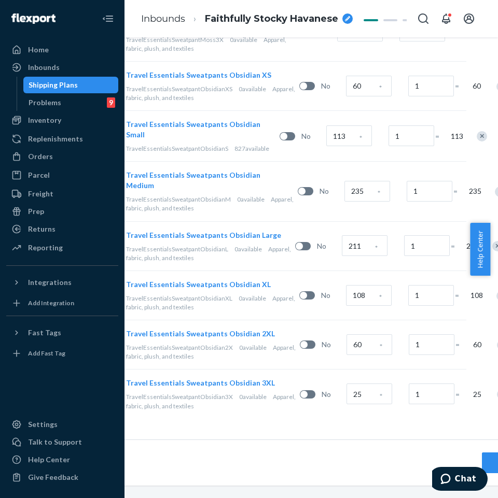
scroll to position [1042, 104]
click at [263, 23] on span "Faithfully Stocky Havanese" at bounding box center [271, 18] width 133 height 13
click at [273, 21] on input "Faithfully Stocky Havanese 250720XI" at bounding box center [257, 18] width 104 height 17
drag, startPoint x: 273, startPoint y: 19, endPoint x: 308, endPoint y: 22, distance: 35.4
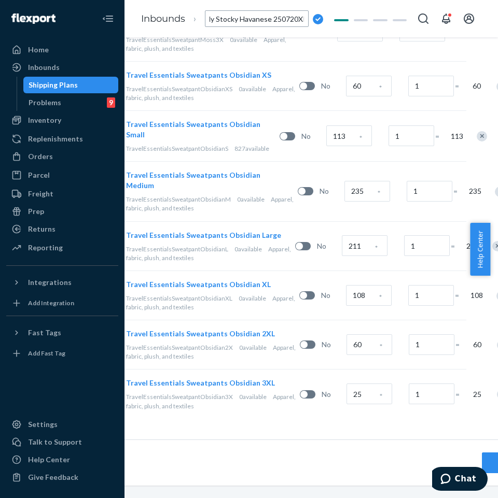
click at [308, 22] on input "Faithfully Stocky Havanese 250720XI" at bounding box center [257, 18] width 104 height 17
type input "250720XI_1437_Travel Essentials Sweatpants_M Navy, S,2X Sky, L-2X Steel Grey, X…"
click at [348, 410] on div "Travel Essentials Sweatpants Obsidian 3XL TravelEssentialsSweatpantObsidian3X 0…" at bounding box center [295, 393] width 342 height 49
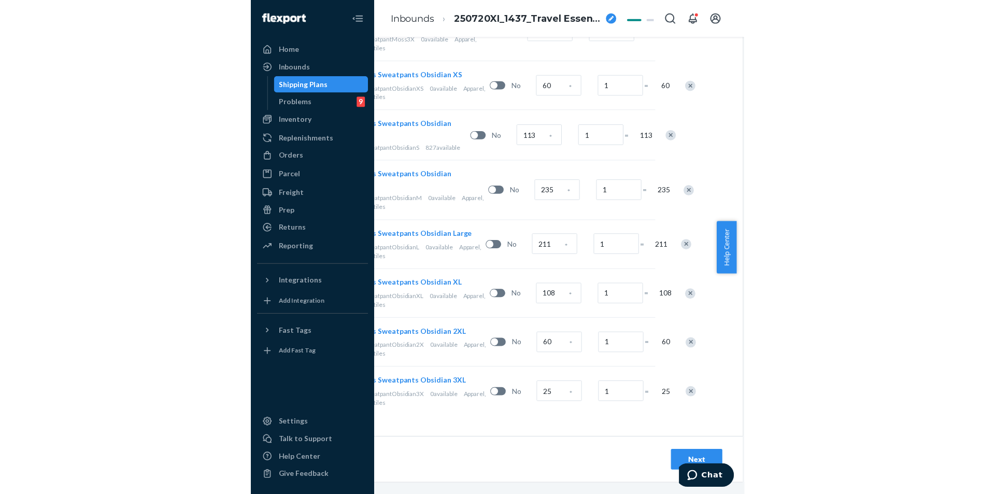
scroll to position [1042, 170]
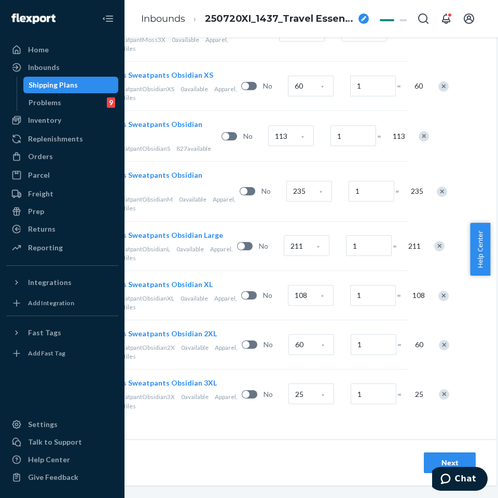
click at [432, 458] on div "Next" at bounding box center [449, 463] width 34 height 10
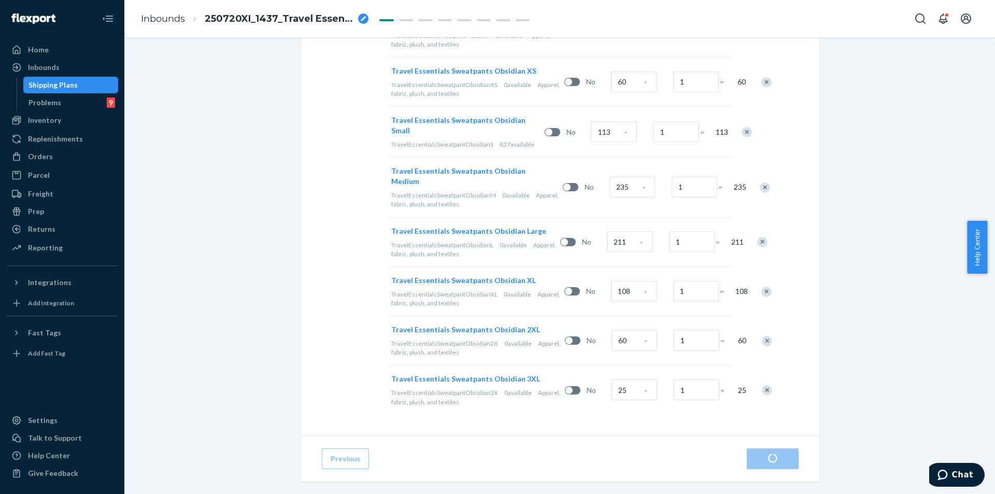
scroll to position [1038, 0]
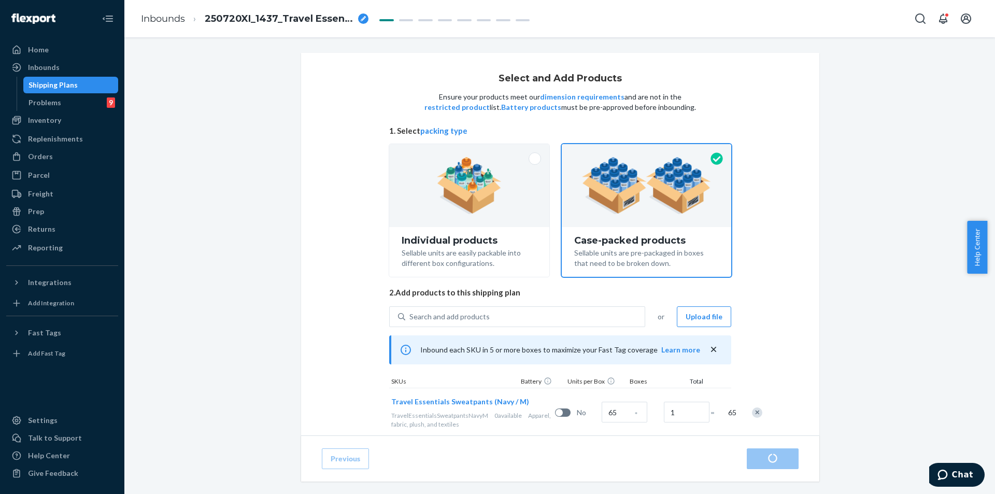
radio input "true"
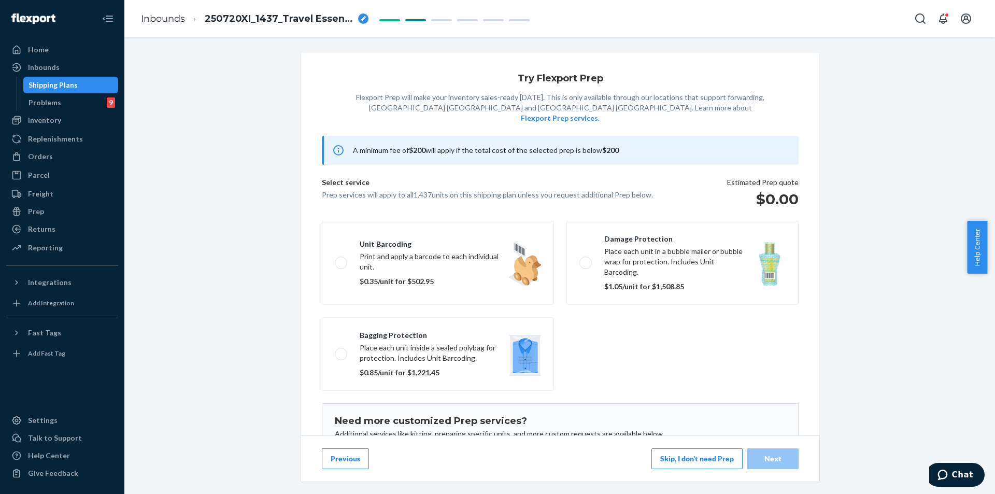
click at [488, 460] on button "Skip, I don't need Prep" at bounding box center [697, 458] width 91 height 21
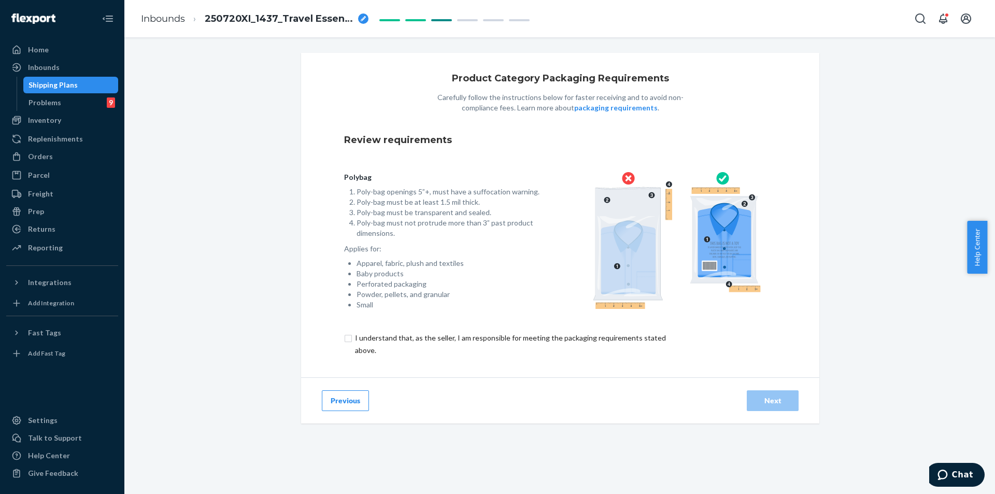
click at [404, 346] on input "checkbox" at bounding box center [516, 344] width 345 height 25
checkbox input "true"
click at [488, 398] on div "Next" at bounding box center [773, 401] width 34 height 10
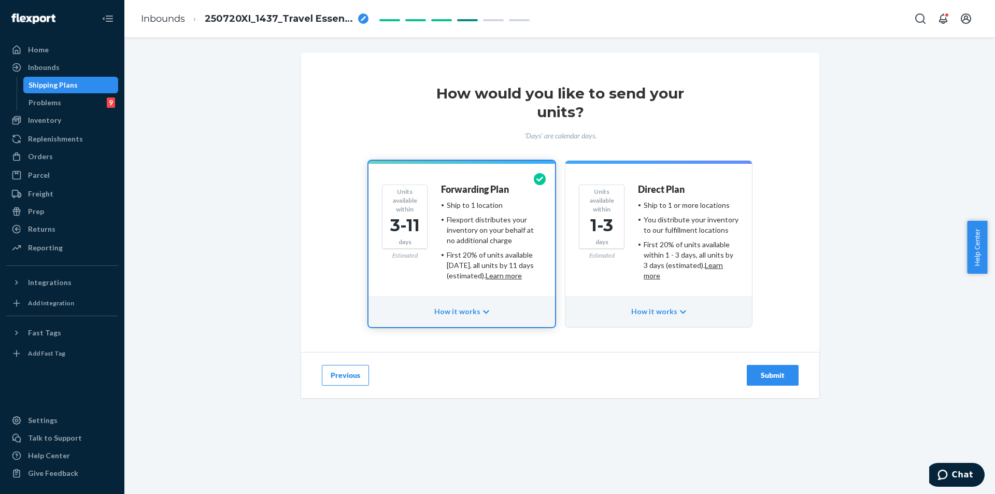
click at [488, 377] on div "Submit" at bounding box center [773, 375] width 34 height 10
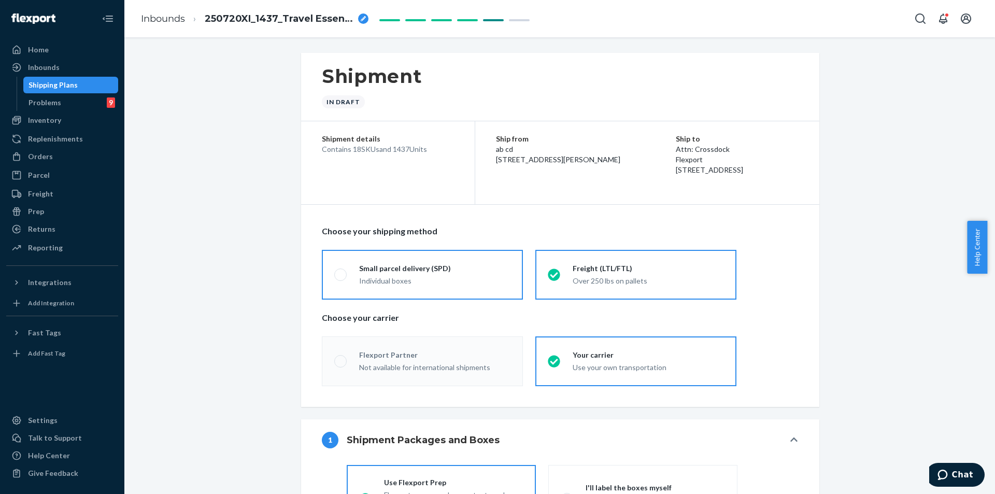
radio input "true"
radio input "false"
radio input "true"
click at [425, 273] on div "Small parcel delivery (SPD)" at bounding box center [434, 268] width 151 height 10
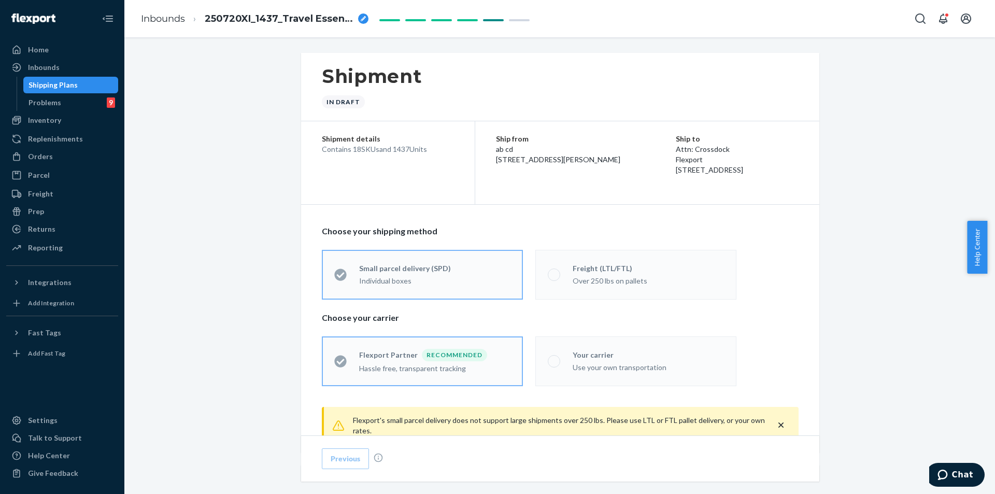
click at [488, 373] on label "Your carrier Use your own transportation" at bounding box center [635, 361] width 201 height 50
click at [488, 365] on span at bounding box center [554, 361] width 12 height 12
click at [488, 364] on input "Your carrier Use your own transportation" at bounding box center [551, 361] width 7 height 7
radio input "true"
radio input "false"
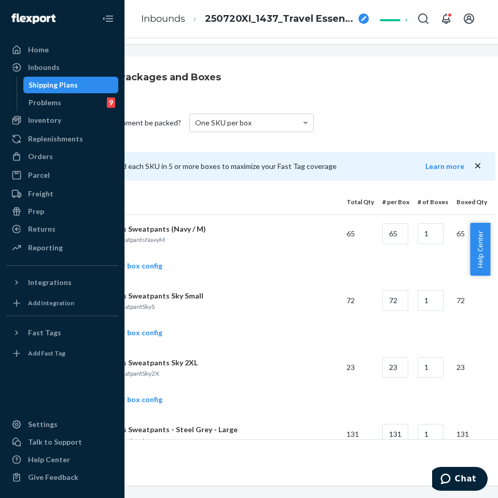
scroll to position [363, 129]
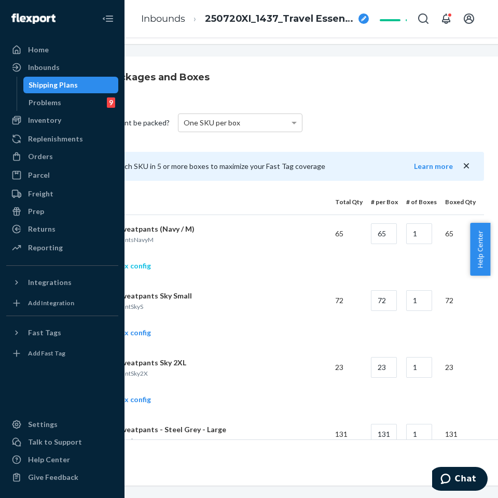
click at [140, 267] on link "Add another box config" at bounding box center [104, 266] width 94 height 10
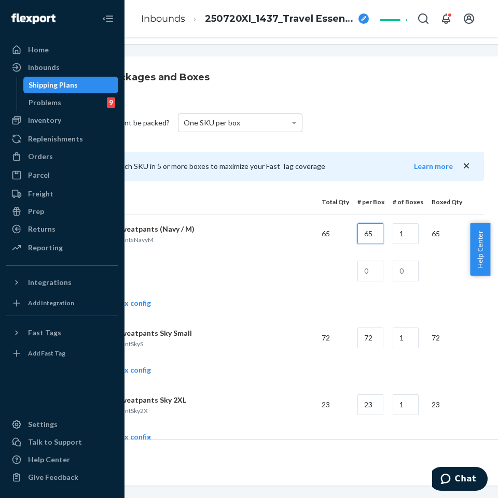
click at [376, 231] on input "65" at bounding box center [370, 233] width 26 height 21
type input "20"
click at [412, 237] on input "1" at bounding box center [405, 233] width 26 height 21
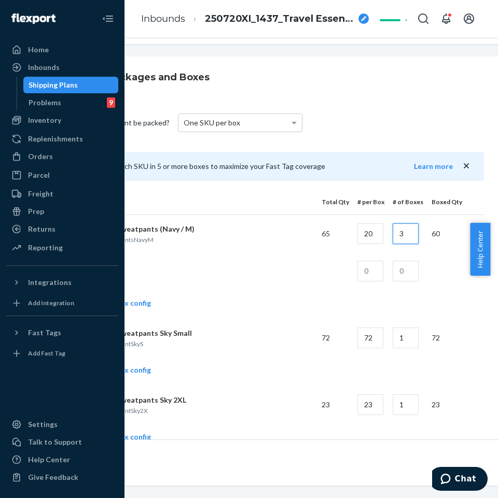
type input "3"
click at [383, 283] on td at bounding box center [366, 270] width 35 height 37
click at [381, 272] on input "text" at bounding box center [370, 271] width 26 height 21
type input "5"
drag, startPoint x: 417, startPoint y: 261, endPoint x: 412, endPoint y: 272, distance: 12.3
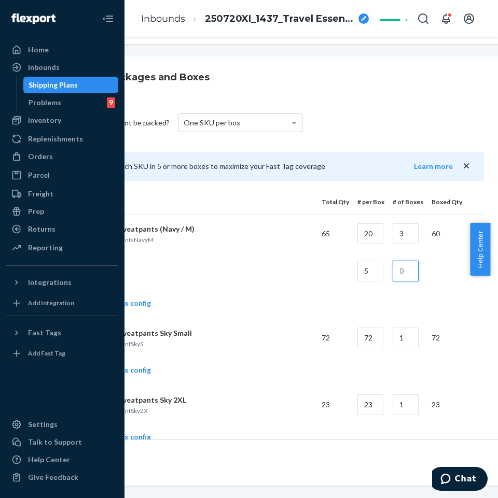
click at [412, 271] on input "text" at bounding box center [405, 271] width 26 height 21
type input "1"
click at [220, 283] on td at bounding box center [185, 270] width 257 height 37
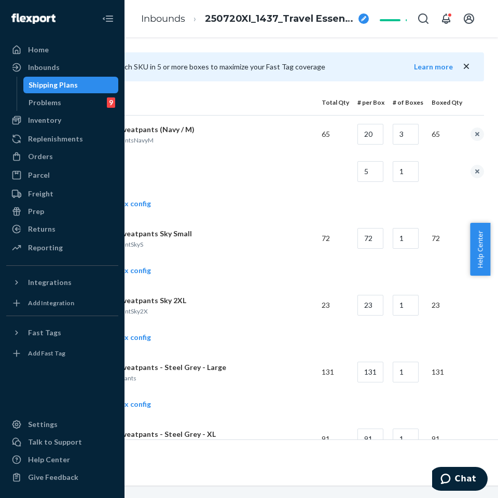
scroll to position [467, 129]
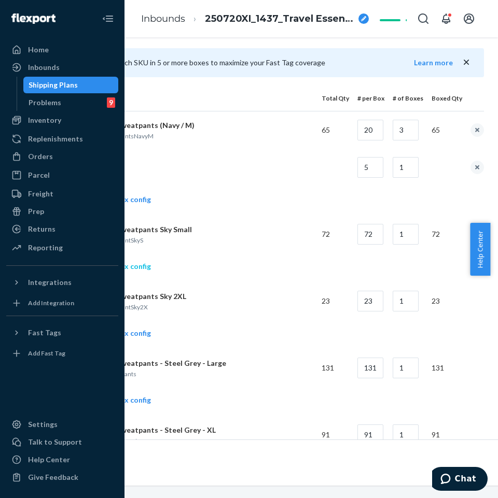
click at [142, 263] on link "Add another box config" at bounding box center [104, 266] width 94 height 10
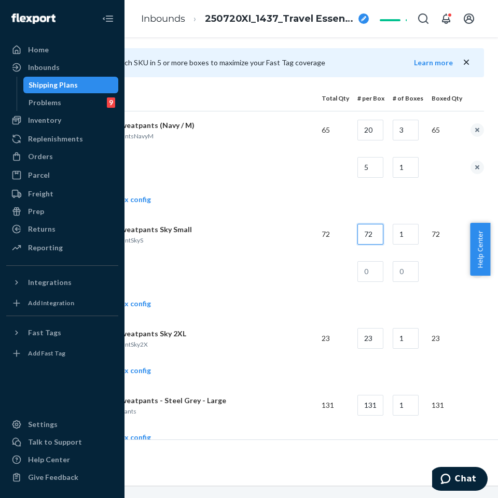
drag, startPoint x: 386, startPoint y: 235, endPoint x: 381, endPoint y: 238, distance: 6.5
click at [383, 235] on input "72" at bounding box center [370, 234] width 26 height 21
click at [381, 238] on input "72" at bounding box center [370, 234] width 26 height 21
type input "20"
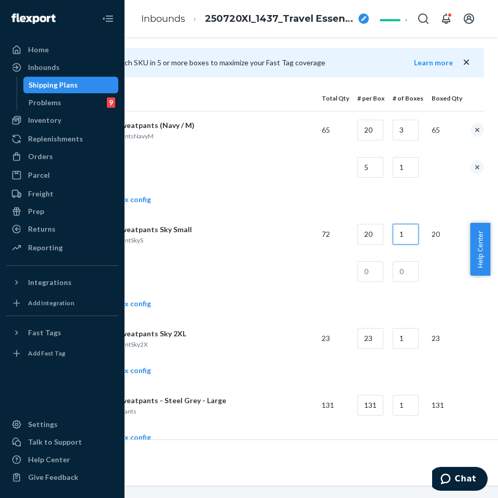
click at [406, 238] on input "1" at bounding box center [405, 234] width 26 height 21
type input "3"
click at [376, 263] on td at bounding box center [366, 271] width 35 height 37
click at [377, 274] on input "text" at bounding box center [370, 271] width 26 height 21
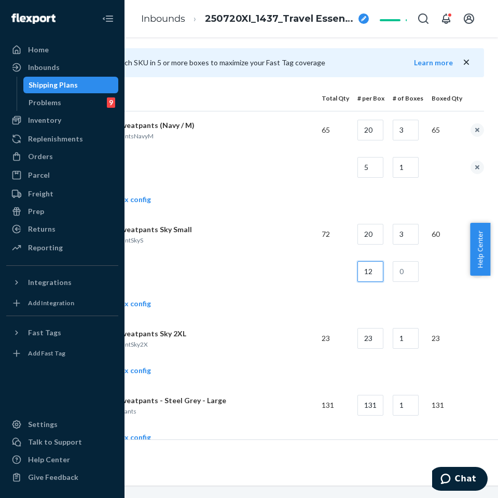
type input "12"
click at [415, 270] on input "text" at bounding box center [405, 271] width 26 height 21
type input "1"
click at [218, 274] on td at bounding box center [185, 271] width 257 height 37
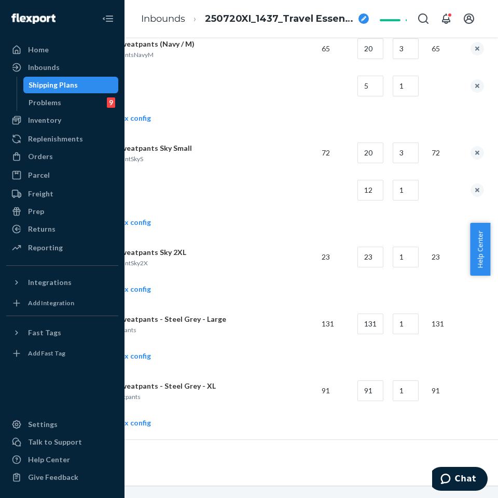
scroll to position [570, 129]
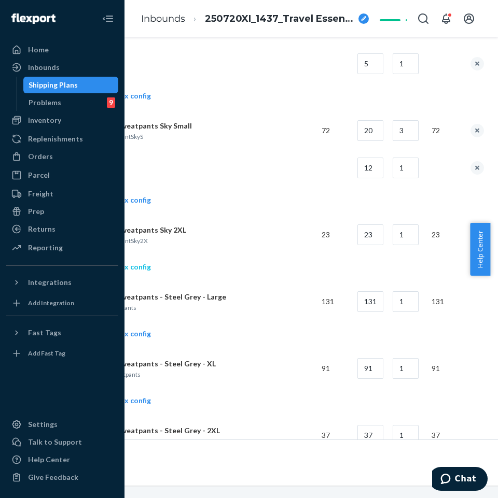
click at [144, 267] on link "Add another box config" at bounding box center [104, 267] width 94 height 10
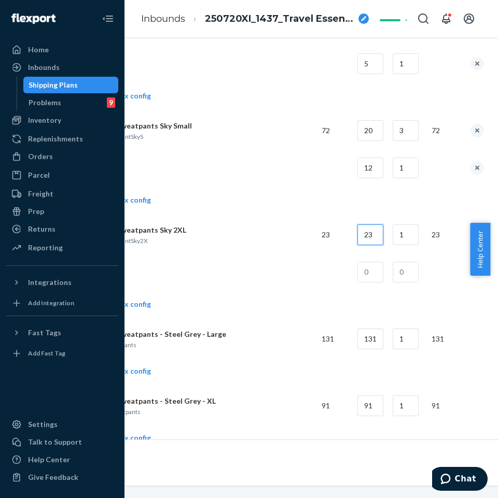
click at [377, 243] on input "23" at bounding box center [370, 234] width 26 height 21
click at [379, 244] on input "23" at bounding box center [370, 234] width 26 height 21
type input "17"
click at [376, 277] on input "text" at bounding box center [370, 272] width 26 height 21
type input "6"
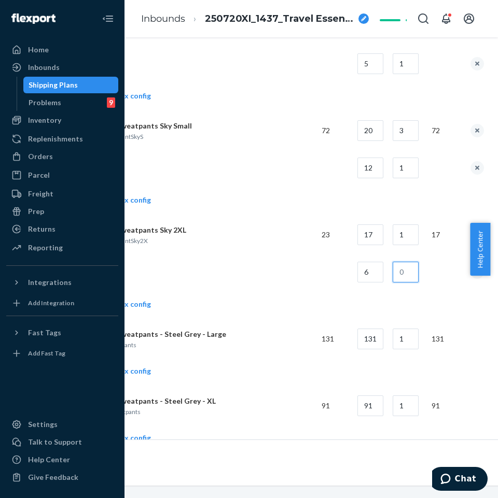
click at [396, 272] on input "text" at bounding box center [405, 272] width 26 height 21
type input "1"
click at [243, 267] on td at bounding box center [185, 271] width 257 height 37
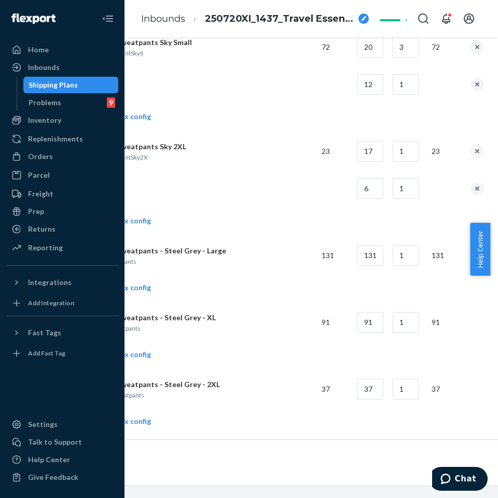
scroll to position [674, 129]
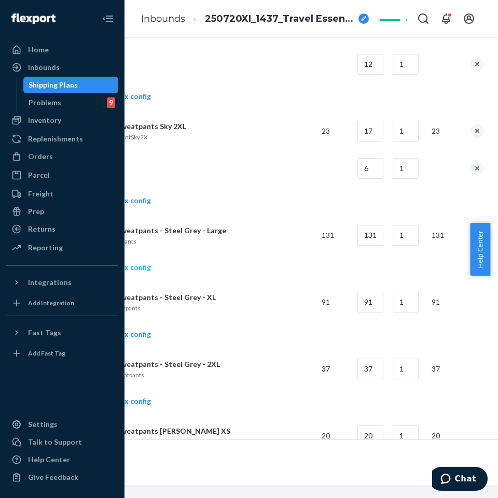
click at [140, 268] on link "Add another box config" at bounding box center [104, 267] width 94 height 10
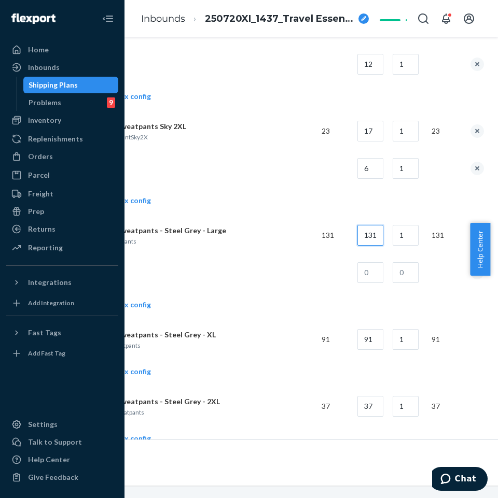
click at [371, 235] on input "131" at bounding box center [370, 235] width 26 height 21
type input "20"
click at [403, 237] on input "1" at bounding box center [405, 235] width 26 height 21
drag, startPoint x: 403, startPoint y: 237, endPoint x: 376, endPoint y: 226, distance: 28.8
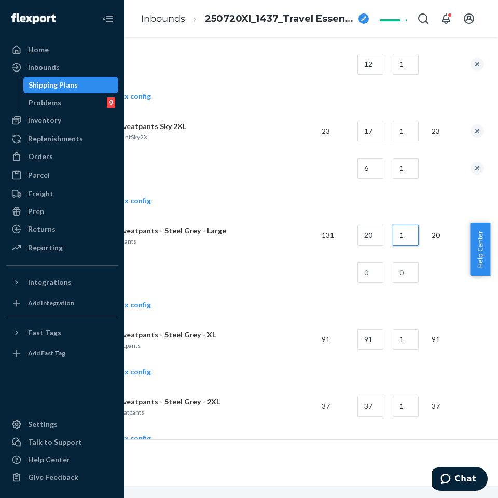
click at [399, 234] on input "1" at bounding box center [405, 235] width 26 height 21
type input "6"
click at [365, 278] on input "text" at bounding box center [370, 272] width 26 height 21
type input "11"
click at [400, 272] on input "text" at bounding box center [405, 272] width 26 height 21
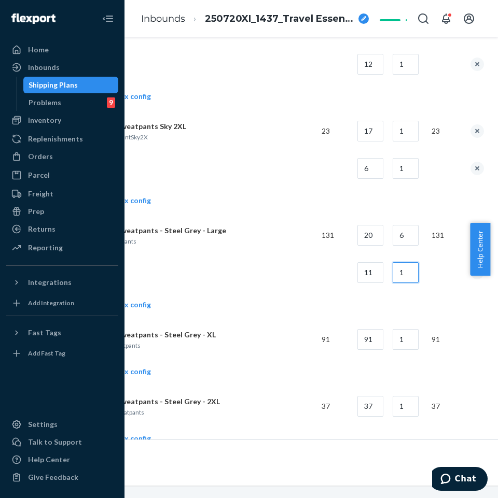
type input "1"
click at [261, 288] on td at bounding box center [185, 272] width 257 height 37
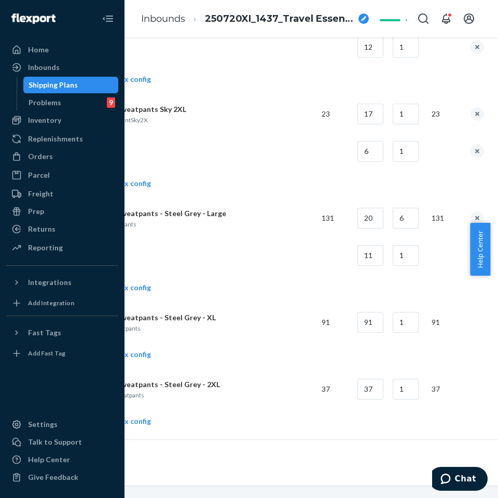
scroll to position [726, 129]
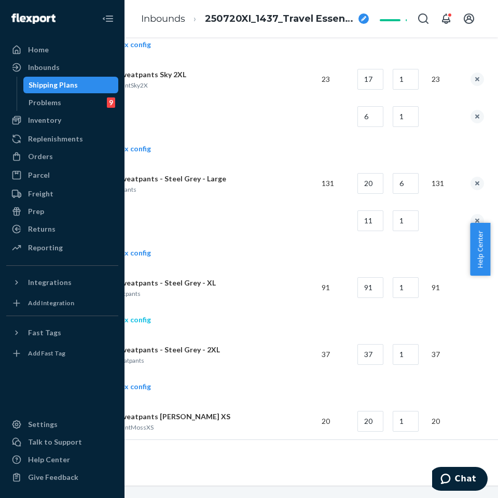
click at [139, 324] on link "Add another box config" at bounding box center [104, 320] width 94 height 10
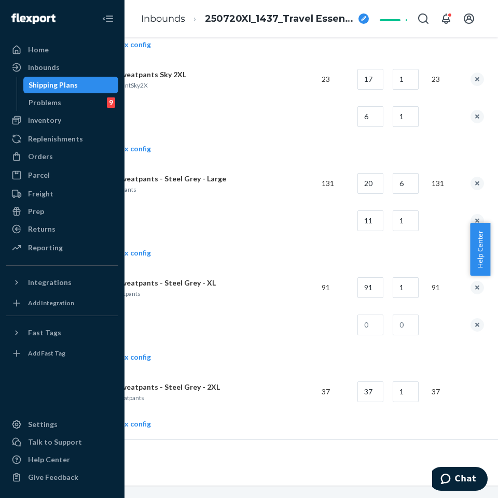
click at [383, 296] on tr "Travel Essentials Sweatpants - Steel Grey - XL XLSteelGreyTravelSweatpants 91 9…" at bounding box center [270, 287] width 427 height 37
click at [378, 292] on input "91" at bounding box center [370, 287] width 26 height 21
type input "18"
click at [403, 294] on input "1" at bounding box center [405, 287] width 26 height 21
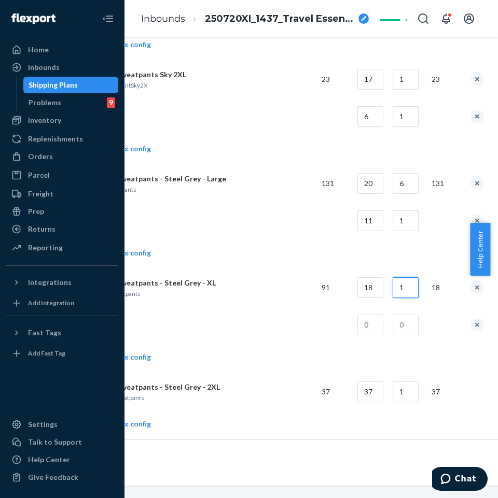
click at [403, 294] on input "1" at bounding box center [405, 287] width 26 height 21
type input "4"
click at [375, 331] on input "text" at bounding box center [370, 325] width 26 height 21
type input "19"
click at [410, 322] on input "text" at bounding box center [405, 325] width 26 height 21
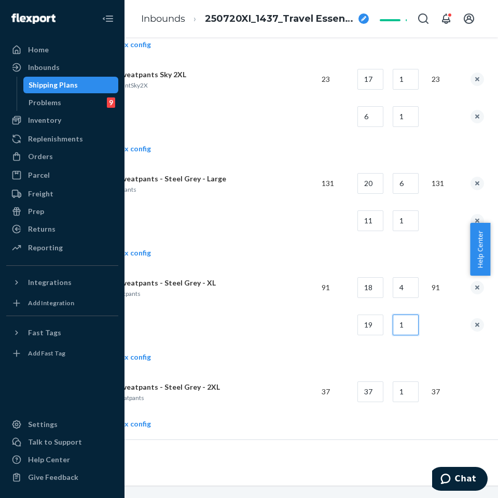
type input "1"
click at [261, 330] on td at bounding box center [185, 324] width 257 height 37
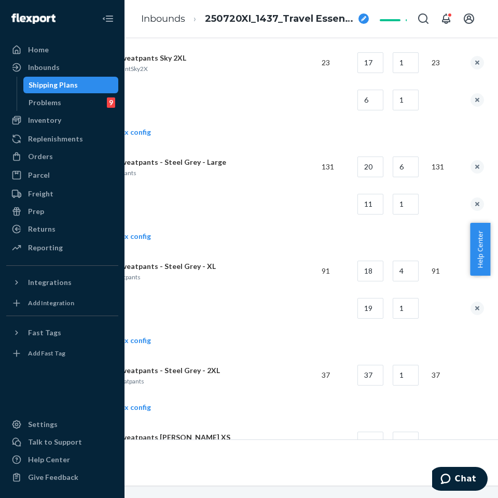
scroll to position [778, 129]
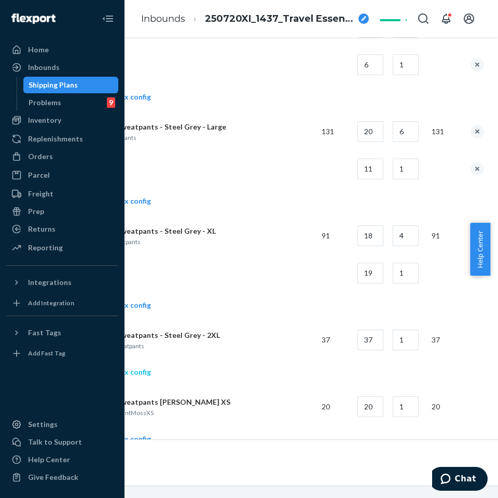
click at [140, 371] on link "Add another box config" at bounding box center [104, 372] width 94 height 10
click at [371, 338] on input "37" at bounding box center [370, 340] width 26 height 21
type input "17"
click at [417, 337] on input "1" at bounding box center [405, 340] width 26 height 21
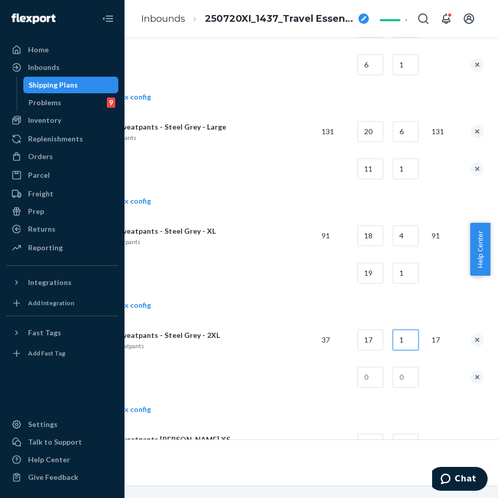
click at [417, 337] on input "1" at bounding box center [405, 340] width 26 height 21
type input "2"
click at [366, 396] on td "Add another box config" at bounding box center [270, 411] width 427 height 30
click at [383, 379] on input "text" at bounding box center [370, 377] width 26 height 21
type input "3"
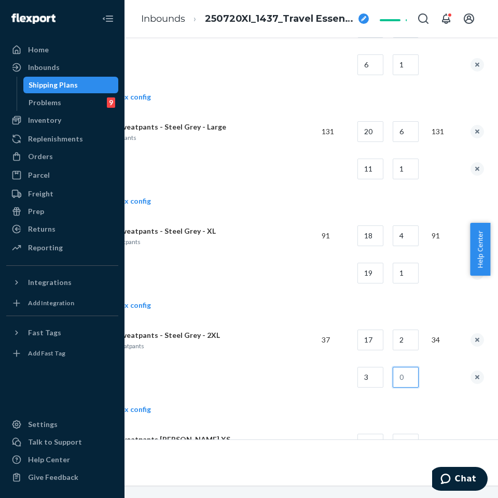
click at [418, 379] on input "text" at bounding box center [405, 377] width 26 height 21
type input "1"
click at [253, 355] on td "Travel Essentials Sweatpants - Steel Grey - 2XL 2XLSteelGreyTravelSweatpants" at bounding box center [185, 339] width 257 height 37
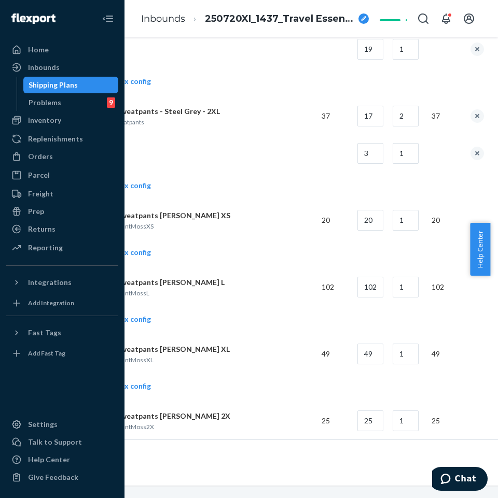
scroll to position [1037, 129]
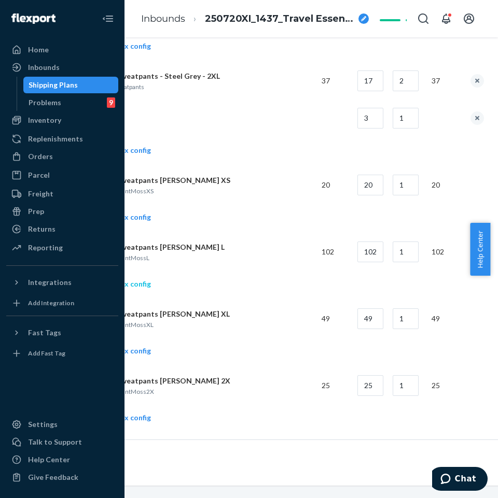
click at [144, 283] on link "Add another box config" at bounding box center [104, 284] width 94 height 10
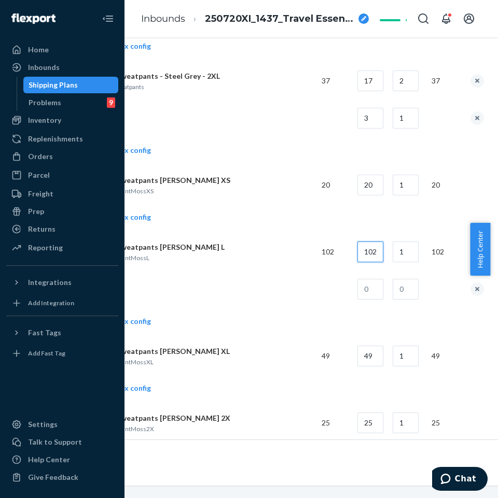
click at [372, 247] on input "102" at bounding box center [370, 252] width 26 height 21
click at [374, 247] on input "102" at bounding box center [370, 252] width 26 height 21
type input "20"
click at [401, 251] on input "1" at bounding box center [405, 252] width 26 height 21
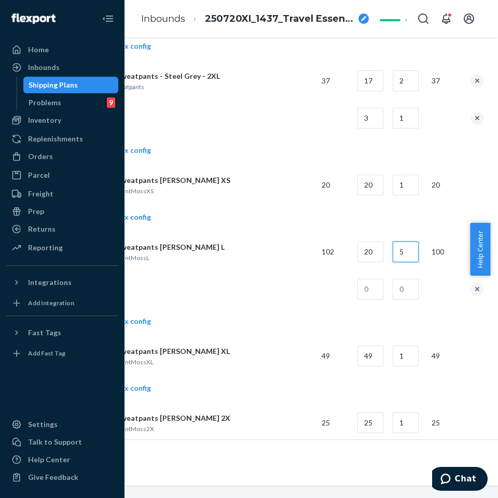
type input "5"
click at [367, 298] on input "text" at bounding box center [370, 289] width 26 height 21
type input "2"
drag, startPoint x: 410, startPoint y: 285, endPoint x: 404, endPoint y: 283, distance: 6.1
click at [410, 285] on input "text" at bounding box center [405, 289] width 26 height 21
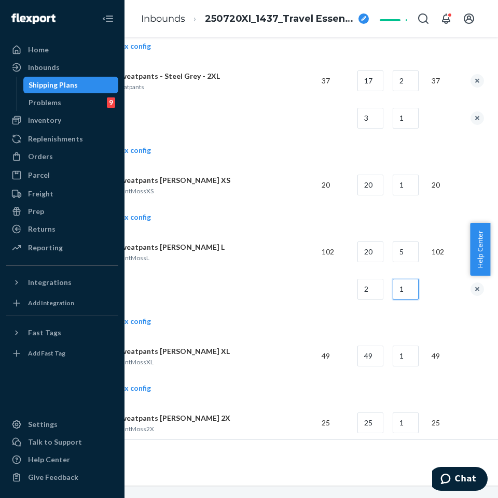
type input "1"
click at [281, 268] on td "Travel Essentials Sweatpants [PERSON_NAME] L TravelEssentialsSweatpantMossL" at bounding box center [185, 251] width 257 height 37
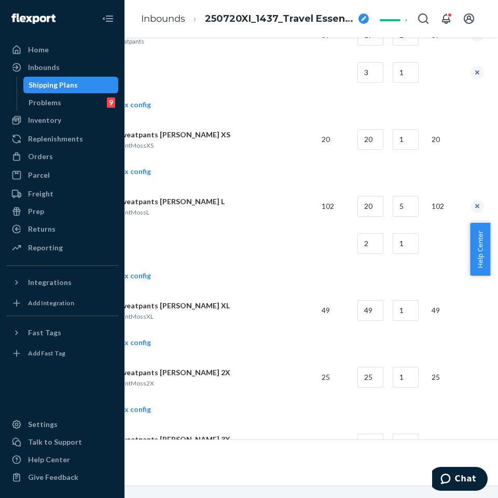
scroll to position [1089, 129]
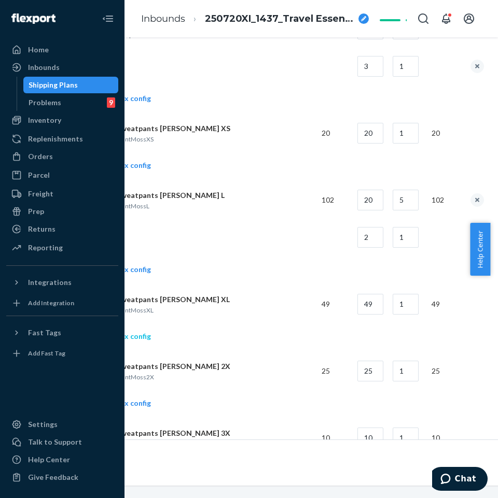
click at [139, 332] on link "Add another box config" at bounding box center [104, 336] width 94 height 10
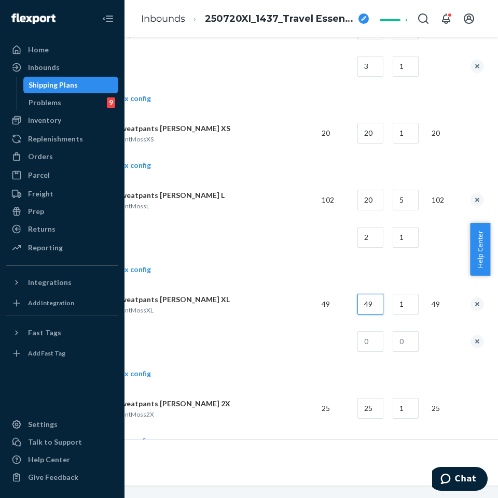
click at [374, 303] on input "49" at bounding box center [370, 304] width 26 height 21
drag, startPoint x: 374, startPoint y: 303, endPoint x: 386, endPoint y: 308, distance: 13.7
click at [378, 304] on input "49" at bounding box center [370, 304] width 26 height 21
type input "18"
click at [406, 313] on input "1" at bounding box center [405, 304] width 26 height 21
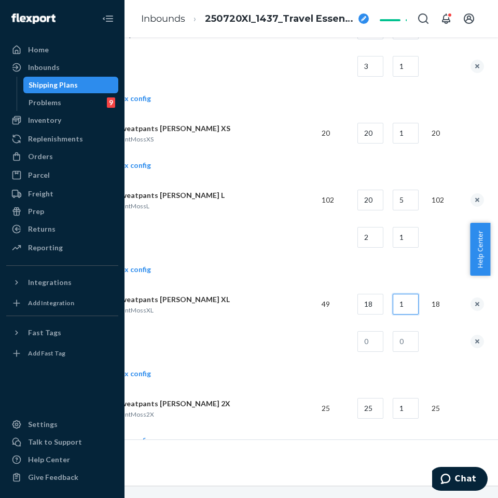
click at [406, 313] on input "1" at bounding box center [405, 304] width 26 height 21
type input "2"
click at [373, 349] on input "text" at bounding box center [370, 341] width 26 height 21
type input "13"
click at [416, 344] on input "text" at bounding box center [405, 341] width 26 height 21
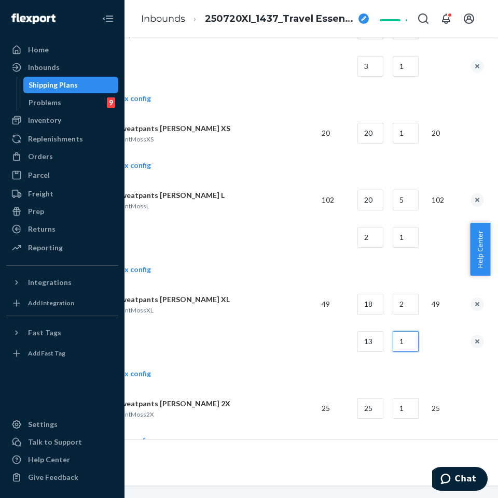
type input "1"
click at [297, 338] on td at bounding box center [185, 341] width 257 height 37
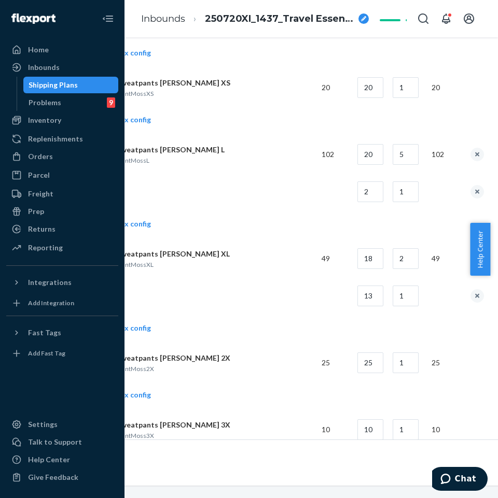
scroll to position [1140, 129]
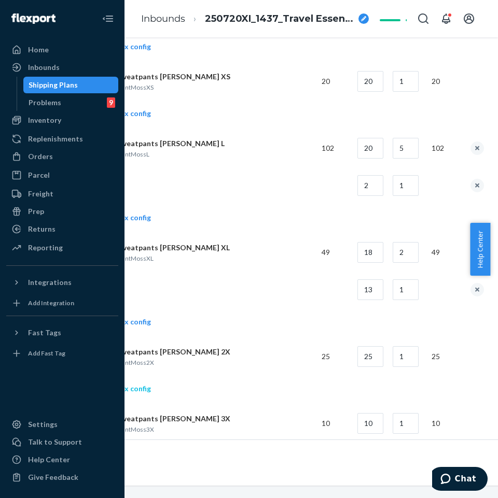
click at [137, 391] on link "Add another box config" at bounding box center [104, 389] width 94 height 10
click at [373, 355] on input "25" at bounding box center [370, 356] width 26 height 21
drag, startPoint x: 373, startPoint y: 355, endPoint x: 361, endPoint y: 339, distance: 19.9
click at [375, 352] on input "25" at bounding box center [370, 356] width 26 height 21
type input "17"
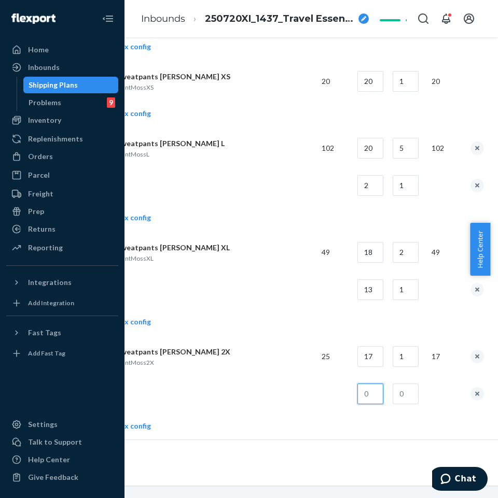
drag, startPoint x: 371, startPoint y: 390, endPoint x: 360, endPoint y: 390, distance: 10.9
click at [371, 390] on input "text" at bounding box center [370, 394] width 26 height 21
type input "8"
click at [396, 394] on input "text" at bounding box center [405, 394] width 26 height 21
type input "1"
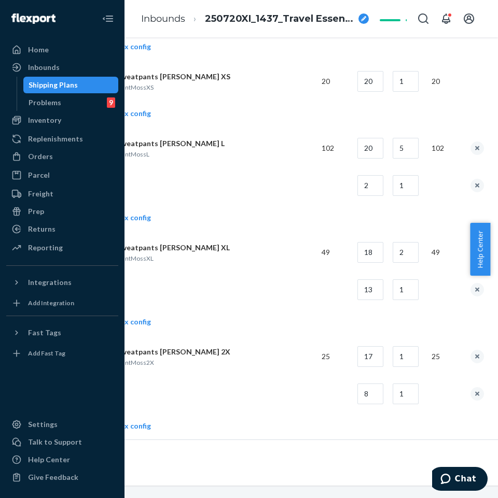
click at [237, 339] on td "Travel Essentials Sweatpants [PERSON_NAME] 2X TravelEssentialsSweatpantMoss2X" at bounding box center [185, 356] width 257 height 37
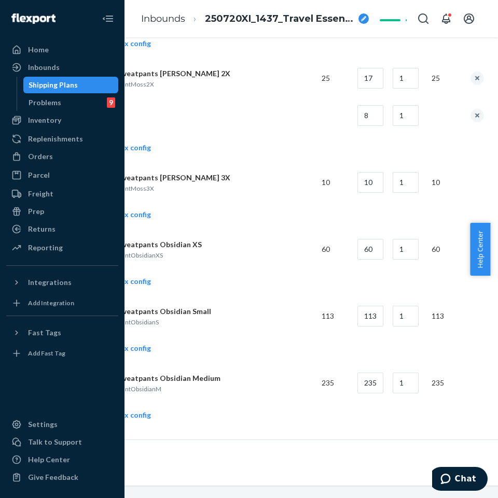
scroll to position [1451, 129]
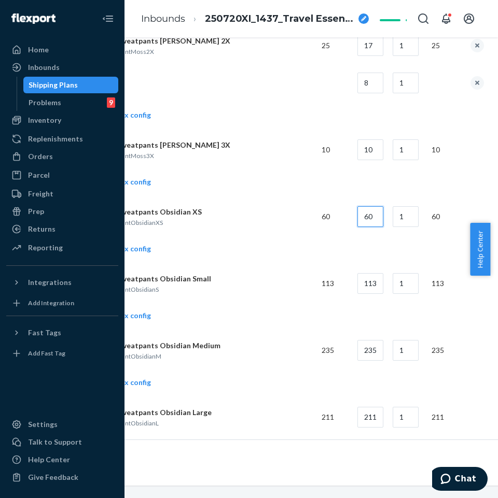
click at [380, 223] on input "60" at bounding box center [370, 216] width 26 height 21
type input "20"
click at [414, 220] on input "1" at bounding box center [405, 216] width 26 height 21
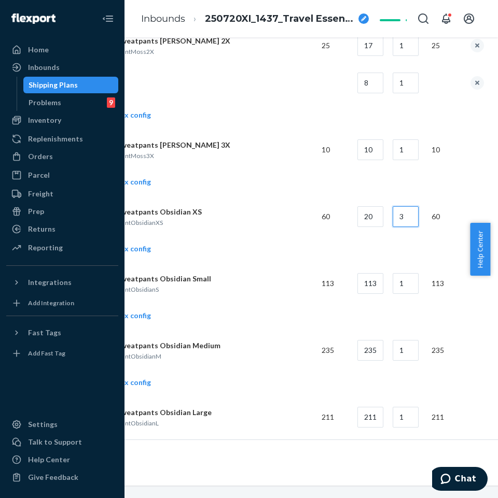
type input "3"
drag, startPoint x: 228, startPoint y: 253, endPoint x: 139, endPoint y: 321, distance: 111.4
click at [142, 316] on link "Add another box config" at bounding box center [104, 316] width 94 height 10
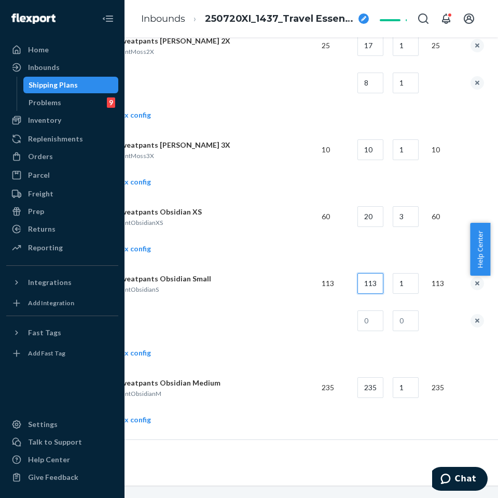
click at [377, 277] on input "113" at bounding box center [370, 283] width 26 height 21
click at [377, 278] on input "113" at bounding box center [370, 283] width 26 height 21
type input "20"
click at [404, 280] on input "1" at bounding box center [405, 283] width 26 height 21
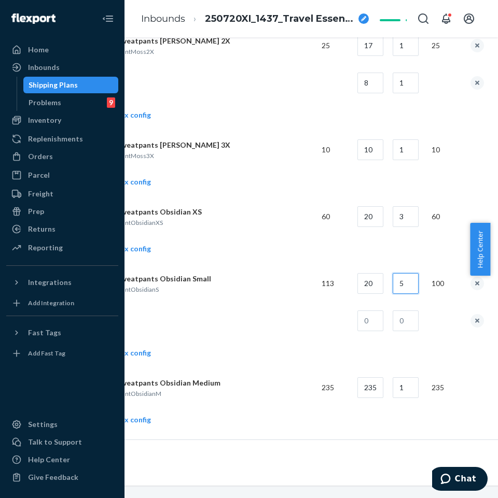
type input "5"
click at [371, 321] on input "text" at bounding box center [370, 321] width 26 height 21
type input "13"
click at [400, 308] on td at bounding box center [403, 320] width 39 height 37
click at [411, 323] on input "text" at bounding box center [405, 321] width 26 height 21
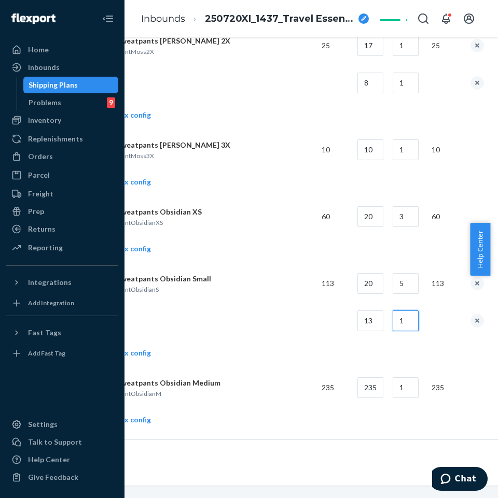
type input "1"
drag, startPoint x: 336, startPoint y: 307, endPoint x: 245, endPoint y: 347, distance: 100.1
click at [335, 308] on td at bounding box center [331, 320] width 36 height 37
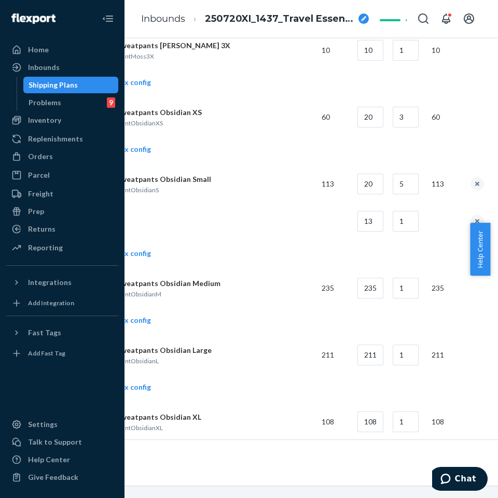
scroll to position [1555, 129]
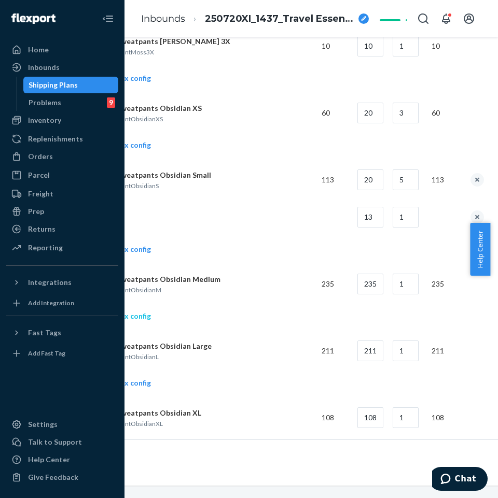
click at [136, 318] on link "Add another box config" at bounding box center [104, 316] width 94 height 10
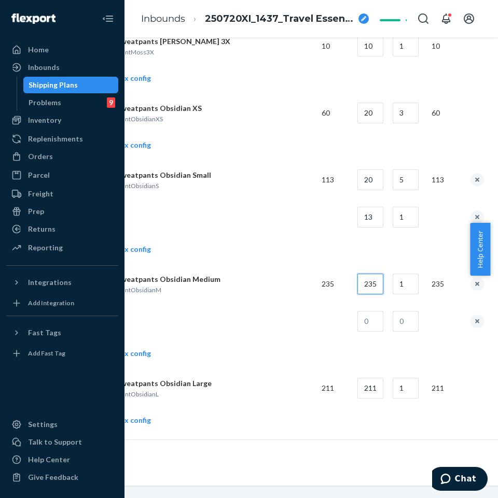
click at [383, 281] on input "235" at bounding box center [370, 284] width 26 height 21
drag, startPoint x: 383, startPoint y: 281, endPoint x: 389, endPoint y: 284, distance: 6.3
click at [383, 281] on input "235" at bounding box center [370, 284] width 26 height 21
type input "20"
drag, startPoint x: 418, startPoint y: 286, endPoint x: 406, endPoint y: 279, distance: 14.1
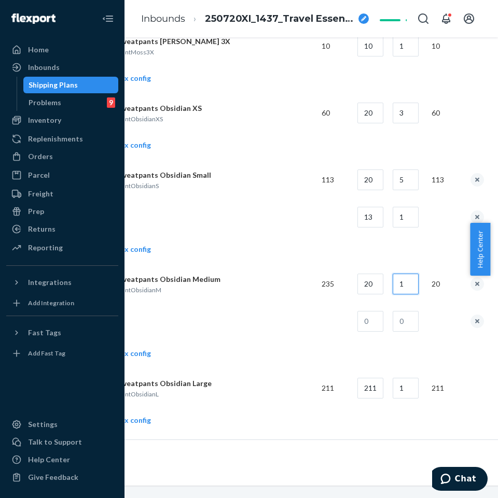
click at [417, 285] on input "1" at bounding box center [405, 284] width 26 height 21
type input "11"
click at [375, 322] on input "text" at bounding box center [370, 321] width 26 height 21
type input "15"
click at [391, 325] on td at bounding box center [403, 321] width 39 height 37
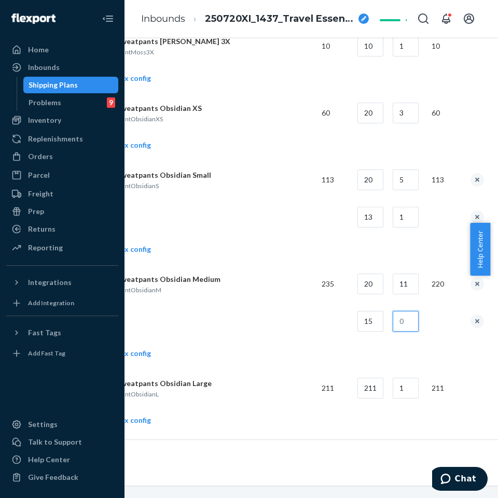
click at [416, 326] on input "text" at bounding box center [405, 321] width 26 height 21
type input "1"
click at [302, 316] on td at bounding box center [185, 321] width 257 height 37
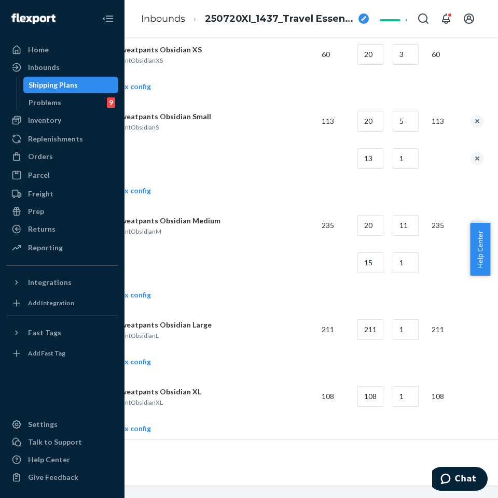
scroll to position [1659, 129]
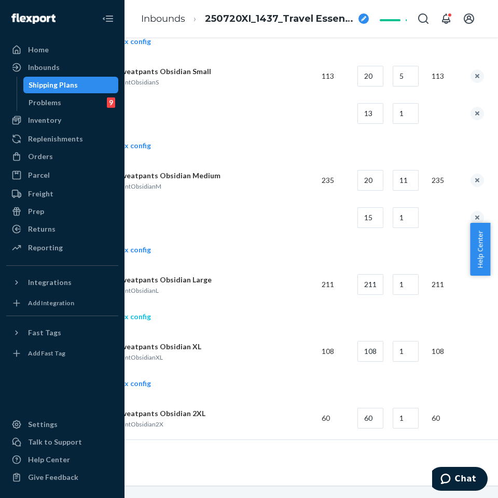
click at [134, 319] on link "Add another box config" at bounding box center [104, 317] width 94 height 10
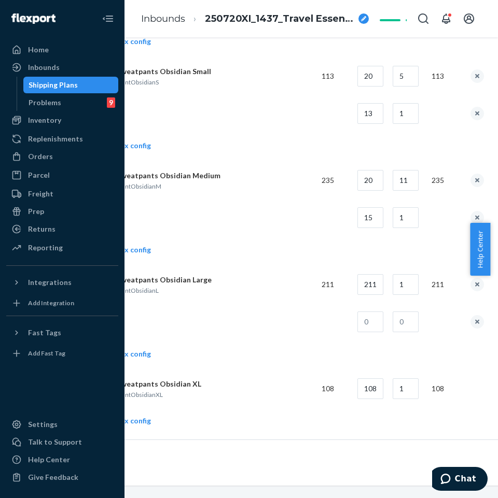
drag, startPoint x: 226, startPoint y: 367, endPoint x: 435, endPoint y: 246, distance: 242.0
click at [442, 242] on td "Add another box config" at bounding box center [270, 251] width 427 height 30
click at [383, 284] on input "211" at bounding box center [370, 284] width 26 height 21
type input "20"
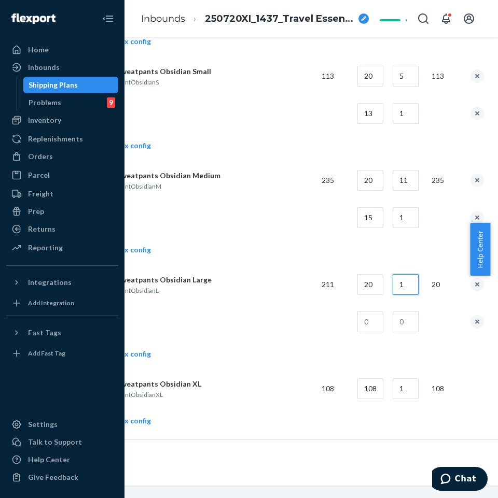
drag, startPoint x: 414, startPoint y: 280, endPoint x: 376, endPoint y: 274, distance: 38.4
click at [412, 278] on input "1" at bounding box center [405, 284] width 26 height 21
type input "10"
drag, startPoint x: 391, startPoint y: 315, endPoint x: 374, endPoint y: 321, distance: 17.7
click at [390, 315] on td at bounding box center [403, 321] width 39 height 37
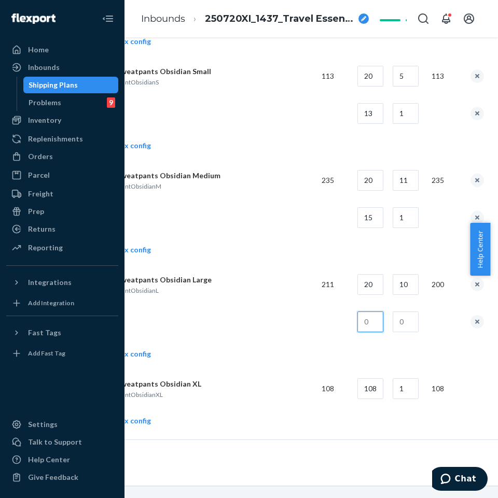
drag, startPoint x: 374, startPoint y: 321, endPoint x: 353, endPoint y: 322, distance: 21.3
click at [371, 322] on input "text" at bounding box center [370, 322] width 26 height 21
type input "11"
drag, startPoint x: 414, startPoint y: 335, endPoint x: 418, endPoint y: 325, distance: 11.0
click at [418, 325] on input "text" at bounding box center [405, 322] width 26 height 21
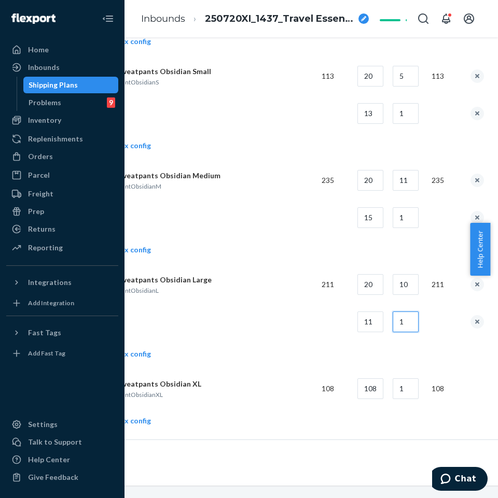
type input "1"
click at [332, 314] on td at bounding box center [331, 321] width 36 height 37
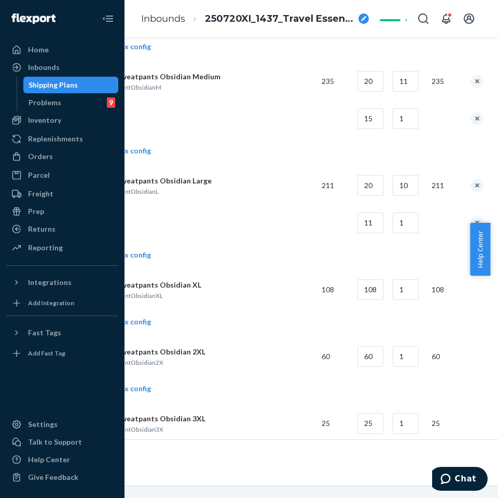
scroll to position [1763, 129]
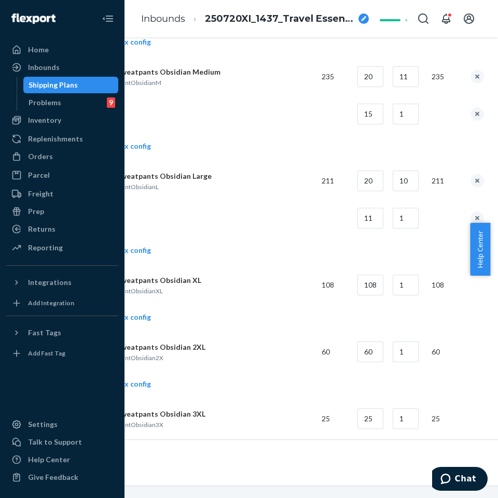
click at [382, 297] on td "108" at bounding box center [366, 284] width 35 height 37
click at [383, 284] on input "108" at bounding box center [370, 285] width 26 height 21
type input "18"
click at [407, 281] on input "1" at bounding box center [405, 285] width 26 height 21
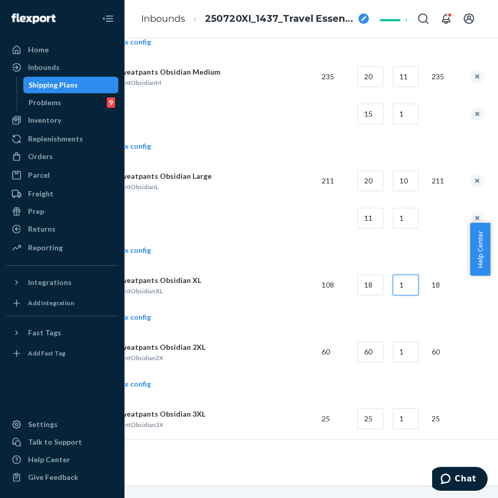
click at [407, 281] on input "1" at bounding box center [405, 285] width 26 height 21
type input "6"
drag, startPoint x: 304, startPoint y: 305, endPoint x: 151, endPoint y: 367, distance: 164.9
click at [301, 307] on td "Add another box config" at bounding box center [270, 319] width 427 height 30
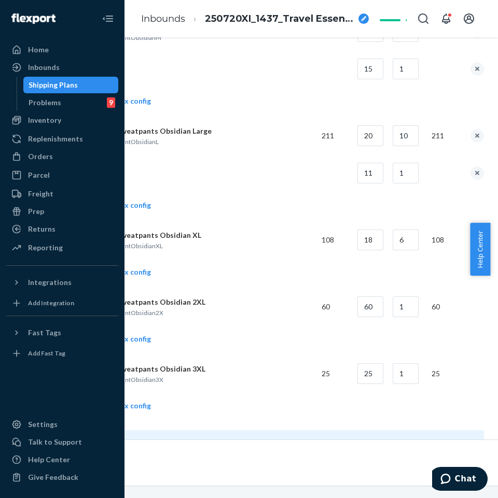
scroll to position [1814, 129]
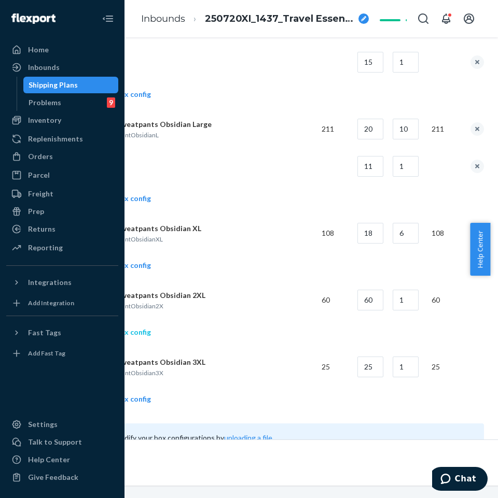
click at [140, 334] on link "Add another box config" at bounding box center [104, 332] width 94 height 10
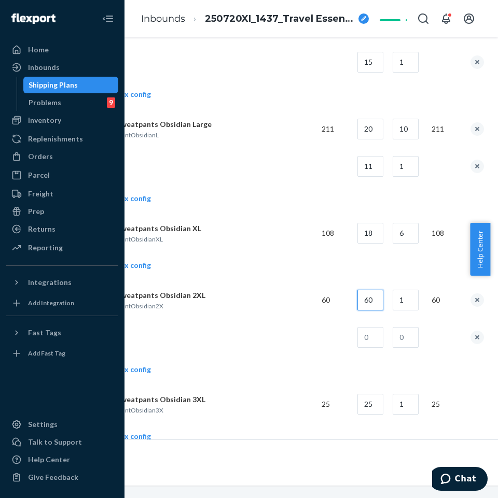
click at [382, 302] on input "60" at bounding box center [370, 300] width 26 height 21
type input "17"
click at [406, 299] on input "1" at bounding box center [405, 300] width 26 height 21
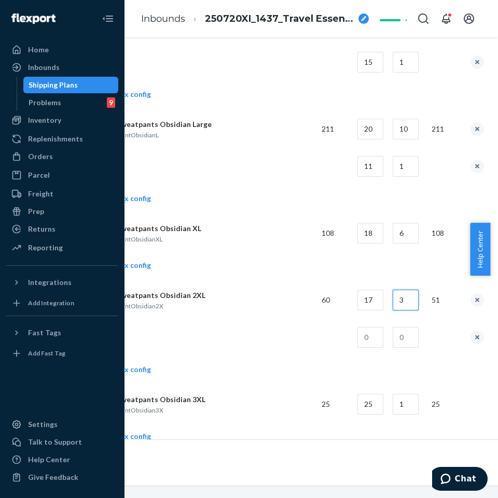
type input "3"
click at [383, 340] on input "text" at bounding box center [370, 337] width 26 height 21
type input "9"
drag, startPoint x: 411, startPoint y: 336, endPoint x: 391, endPoint y: 322, distance: 24.2
click at [412, 336] on input "text" at bounding box center [405, 337] width 26 height 21
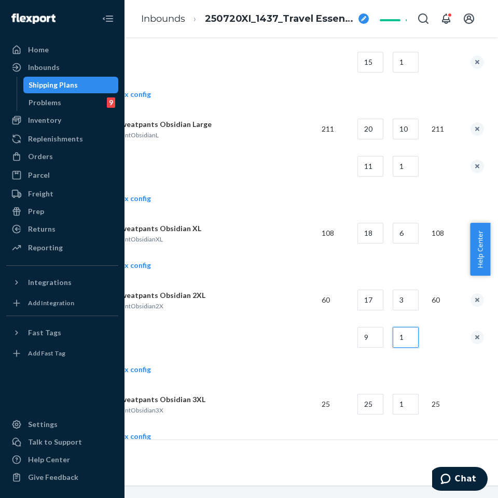
type input "1"
click at [275, 363] on td "Add another box config" at bounding box center [270, 371] width 427 height 30
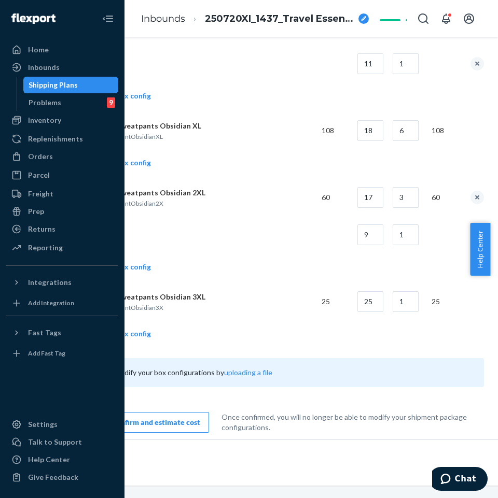
scroll to position [1918, 129]
click at [138, 333] on link "Add another box config" at bounding box center [104, 333] width 94 height 10
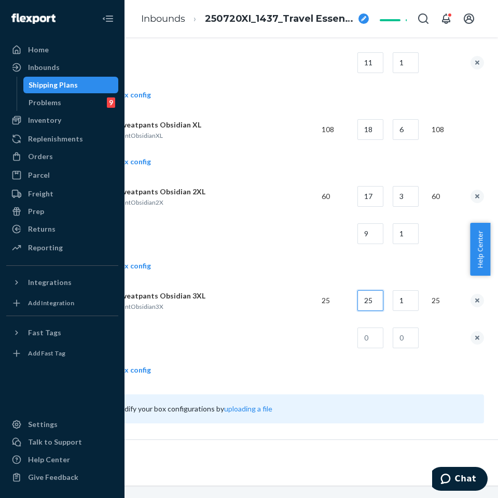
click at [365, 297] on input "25" at bounding box center [370, 300] width 26 height 21
type input "16"
drag, startPoint x: 372, startPoint y: 333, endPoint x: 356, endPoint y: 329, distance: 16.2
click at [363, 331] on input "text" at bounding box center [370, 338] width 26 height 21
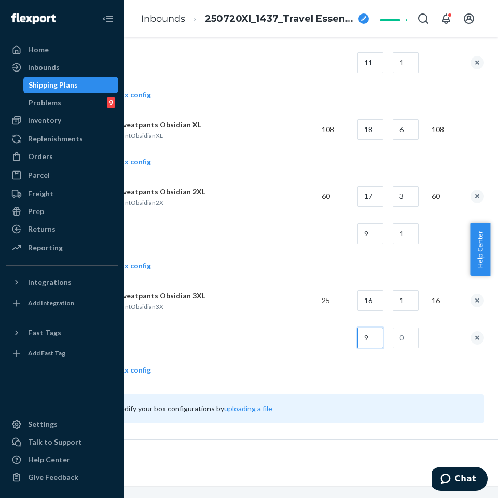
type input "9"
click at [406, 347] on input "text" at bounding box center [405, 338] width 26 height 21
type input "1"
click at [298, 323] on td at bounding box center [185, 337] width 257 height 37
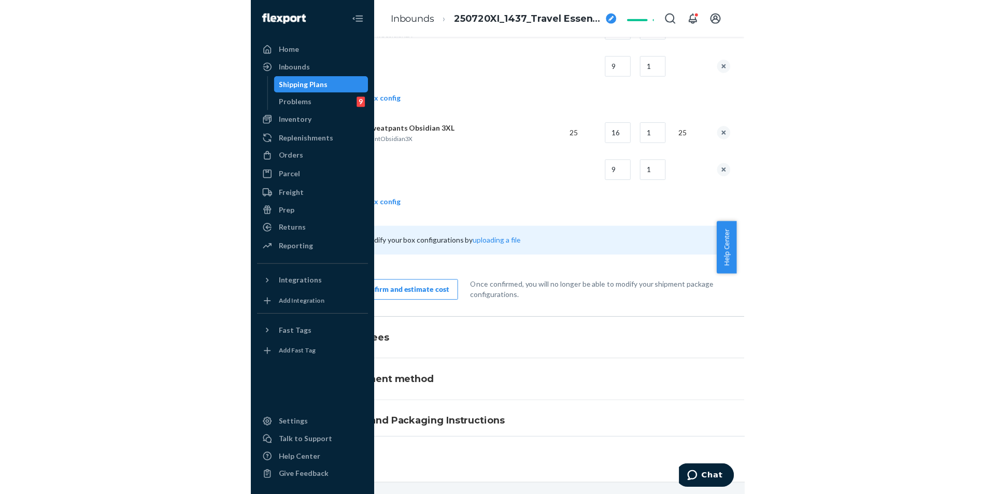
scroll to position [2125, 129]
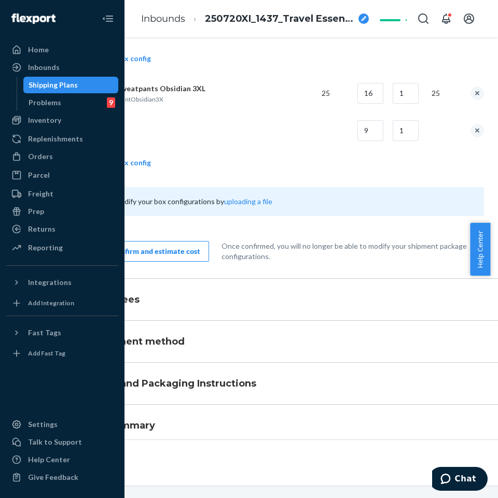
click at [168, 243] on button "Confirm and estimate cost" at bounding box center [156, 251] width 106 height 21
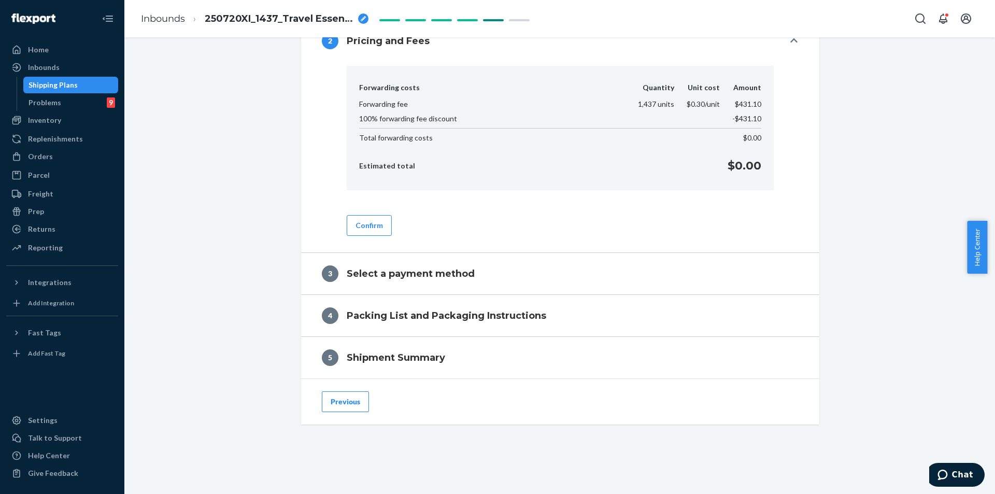
scroll to position [441, 0]
click at [382, 228] on button "Confirm" at bounding box center [369, 225] width 45 height 21
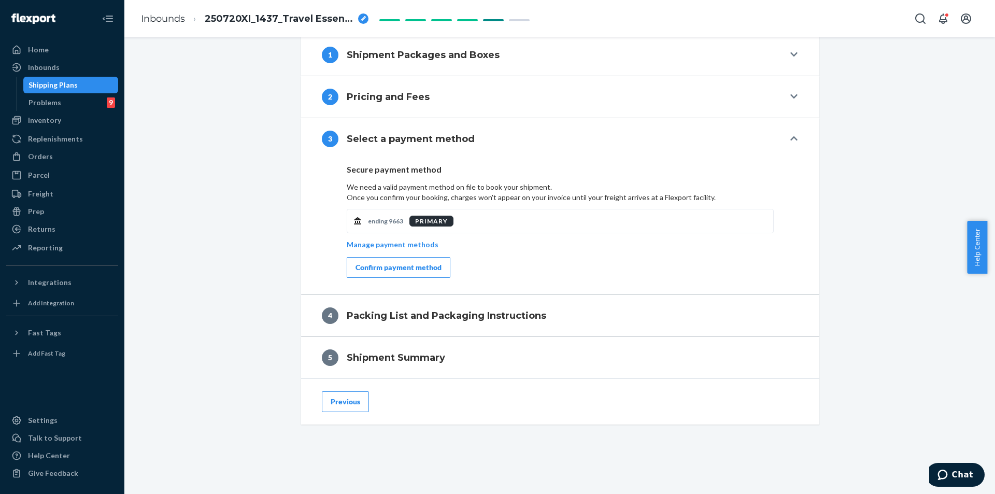
scroll to position [385, 0]
click at [376, 265] on div "Confirm payment method" at bounding box center [399, 267] width 86 height 10
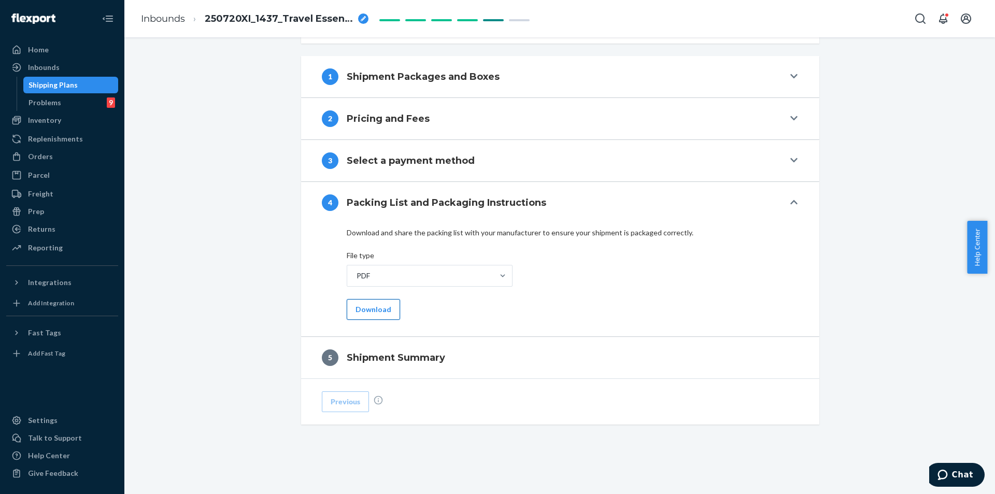
click at [378, 308] on button "Download" at bounding box center [373, 309] width 53 height 21
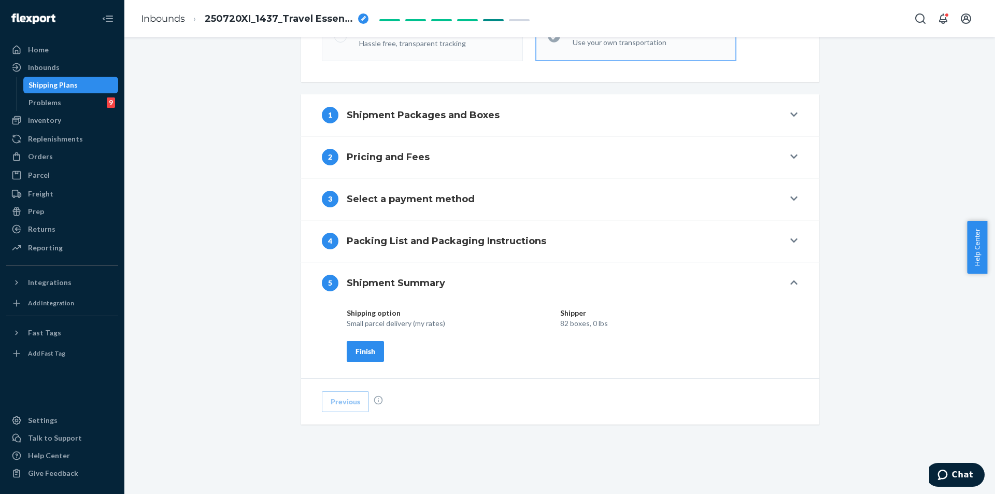
click at [371, 347] on div "Finish" at bounding box center [366, 351] width 20 height 10
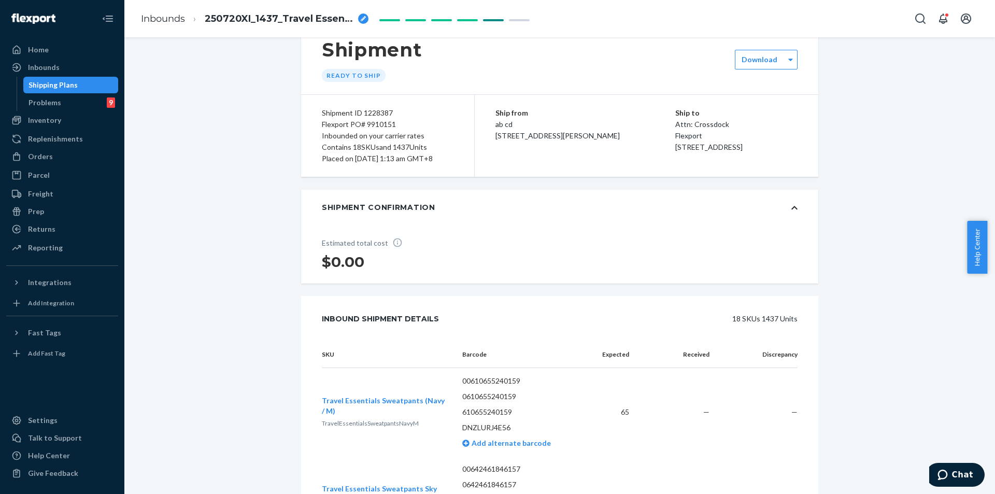
scroll to position [0, 0]
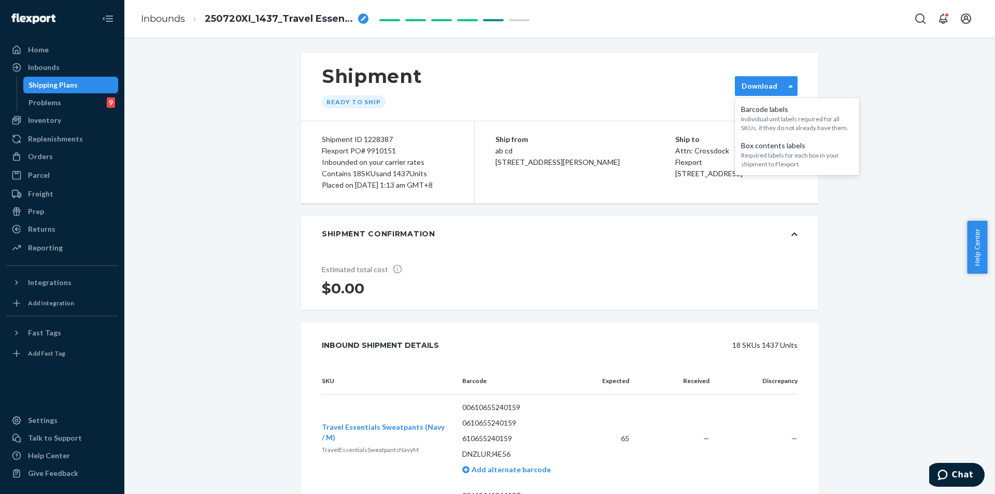
click at [488, 79] on div "Download" at bounding box center [766, 86] width 63 height 20
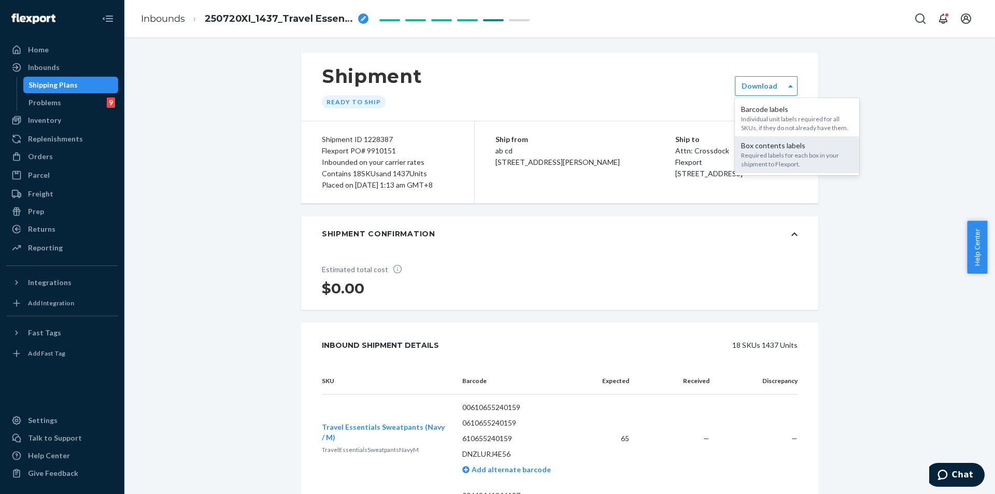
click at [488, 158] on div "Required labels for each box in your shipment to Flexport." at bounding box center [797, 160] width 112 height 18
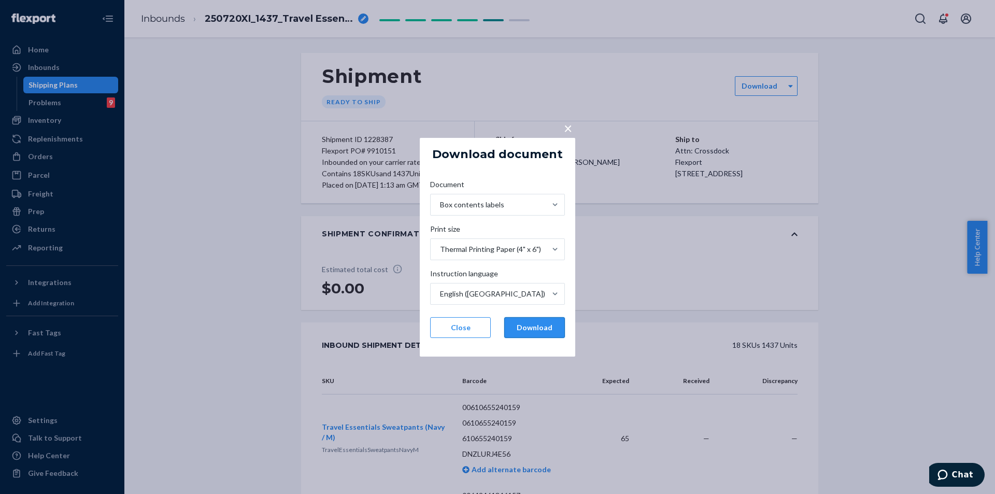
click at [488, 334] on button "Download" at bounding box center [534, 327] width 61 height 21
drag, startPoint x: 583, startPoint y: 81, endPoint x: 425, endPoint y: 20, distance: 168.9
click at [488, 81] on div "× Download document Document Box contents labels Print size Thermal Printing Pa…" at bounding box center [497, 247] width 995 height 494
